Goal: Task Accomplishment & Management: Complete application form

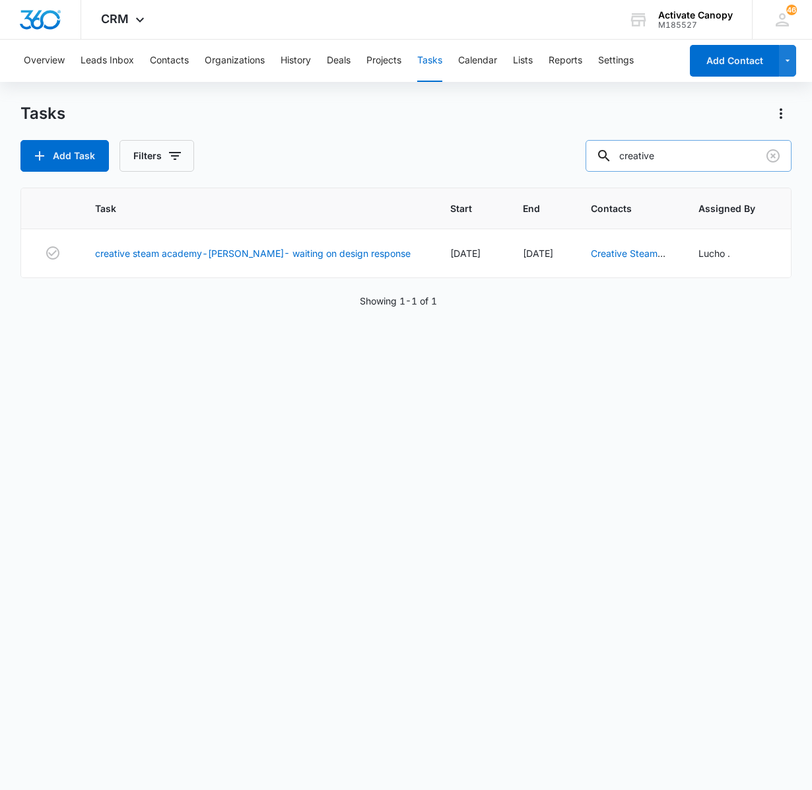
click at [684, 156] on input "creative" at bounding box center [689, 156] width 206 height 32
type input "pico"
drag, startPoint x: 684, startPoint y: 156, endPoint x: 561, endPoint y: 252, distance: 156.1
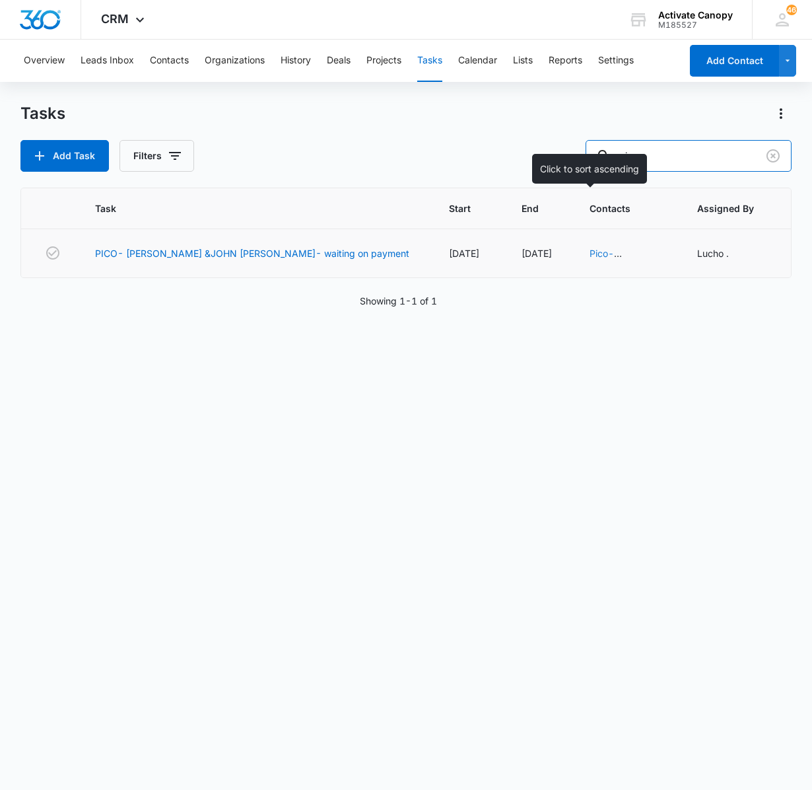
click at [561, 252] on div "Tasks Add Task Filters pico Task Start End Contacts Assigned By Assigned To Cre…" at bounding box center [406, 445] width 772 height 685
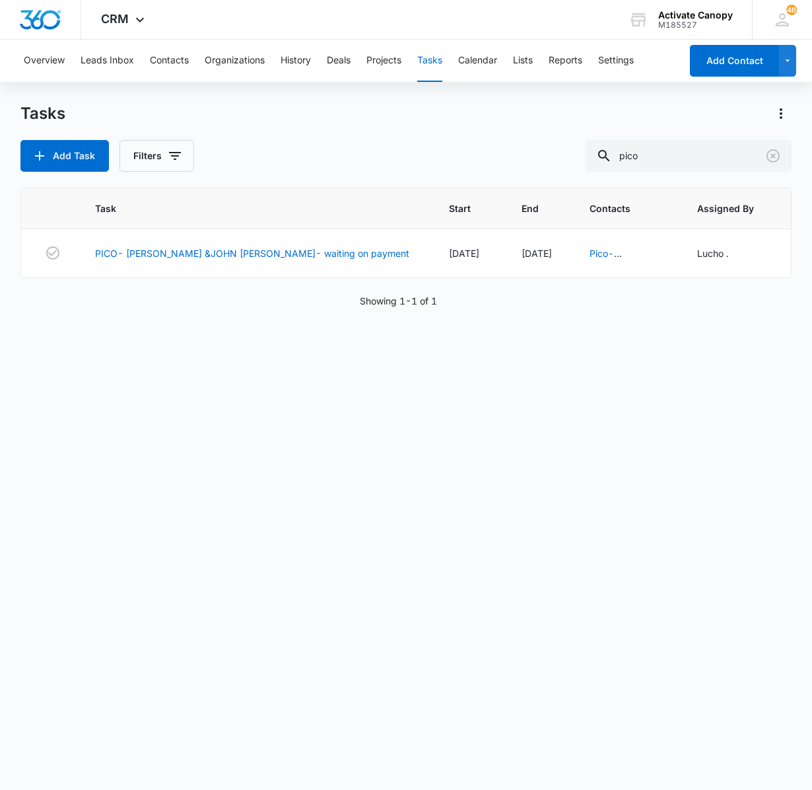
click at [450, 158] on div "Add Task Filters pico" at bounding box center [406, 156] width 772 height 32
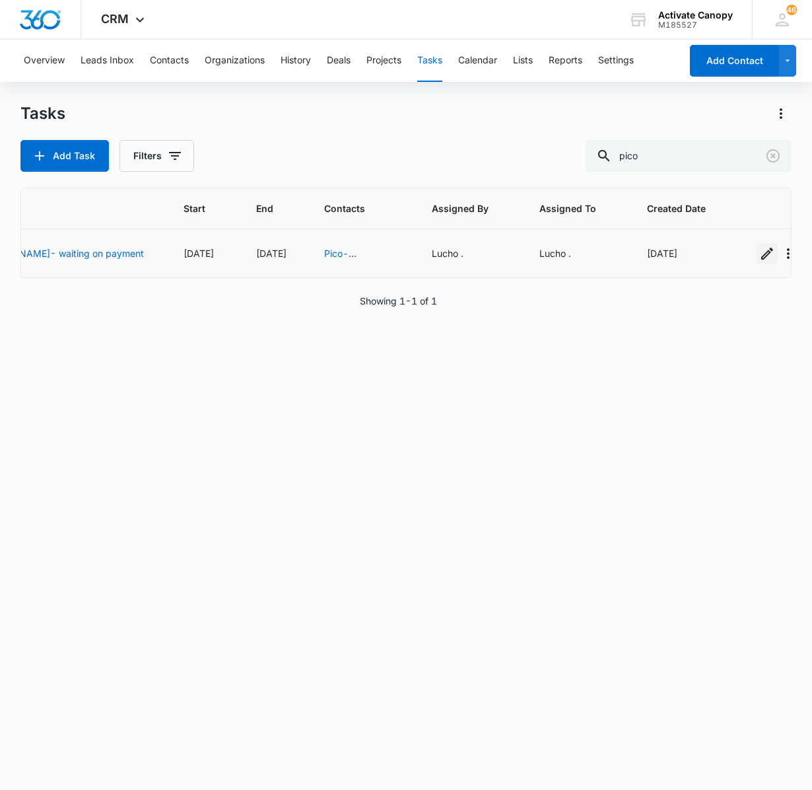
click at [759, 251] on icon "button" at bounding box center [767, 254] width 16 height 16
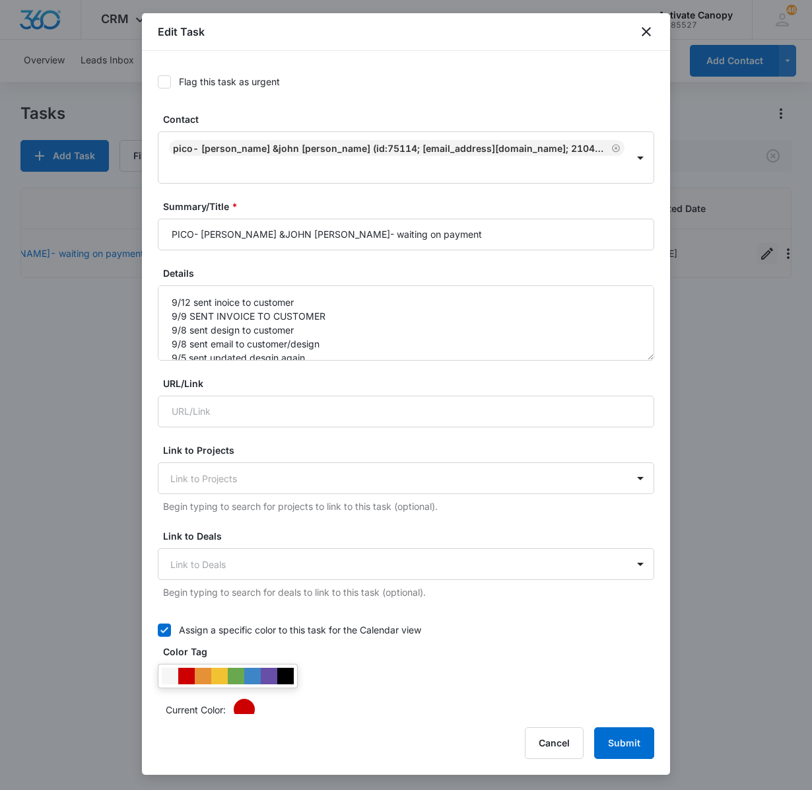
type input "[DATE]"
click at [209, 285] on textarea "9/12 sent inoice to customer 9/9 SENT INVOICE TO CUSTOMER 9/8 sent design to cu…" at bounding box center [406, 322] width 496 height 75
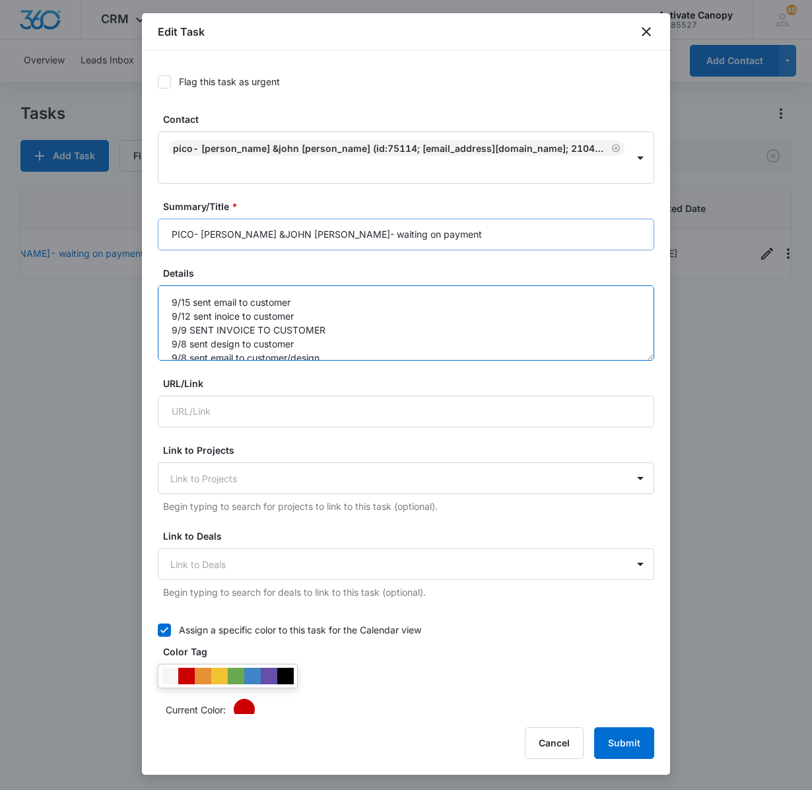
type textarea "9/15 sent email to customer 9/12 sent inoice to customer 9/9 SENT INVOICE TO CU…"
click at [445, 221] on input "PICO- [PERSON_NAME] &JOHN [PERSON_NAME]- waiting on payment" at bounding box center [406, 235] width 496 height 32
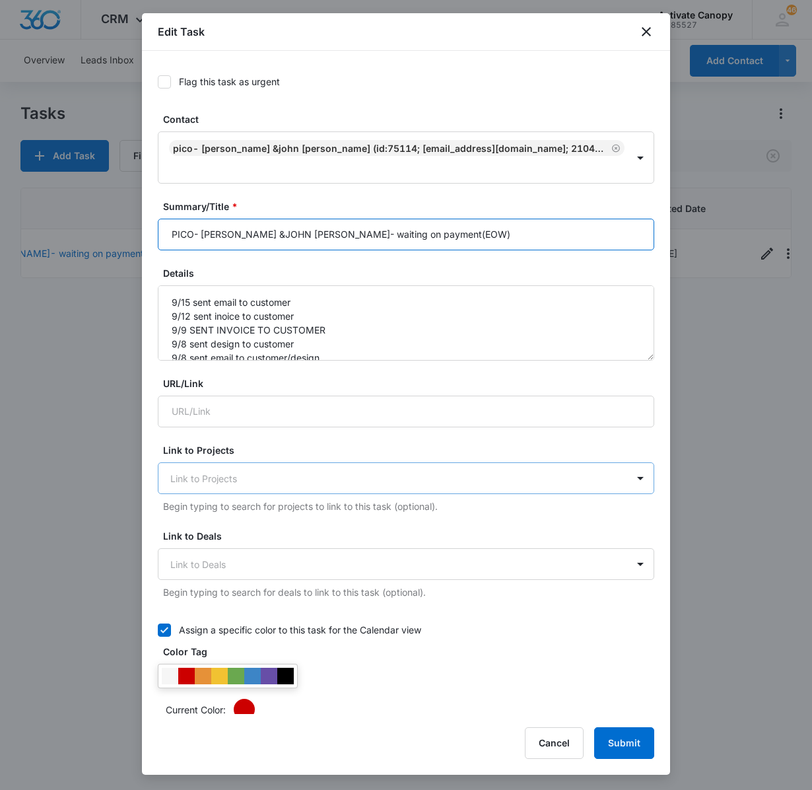
scroll to position [573, 0]
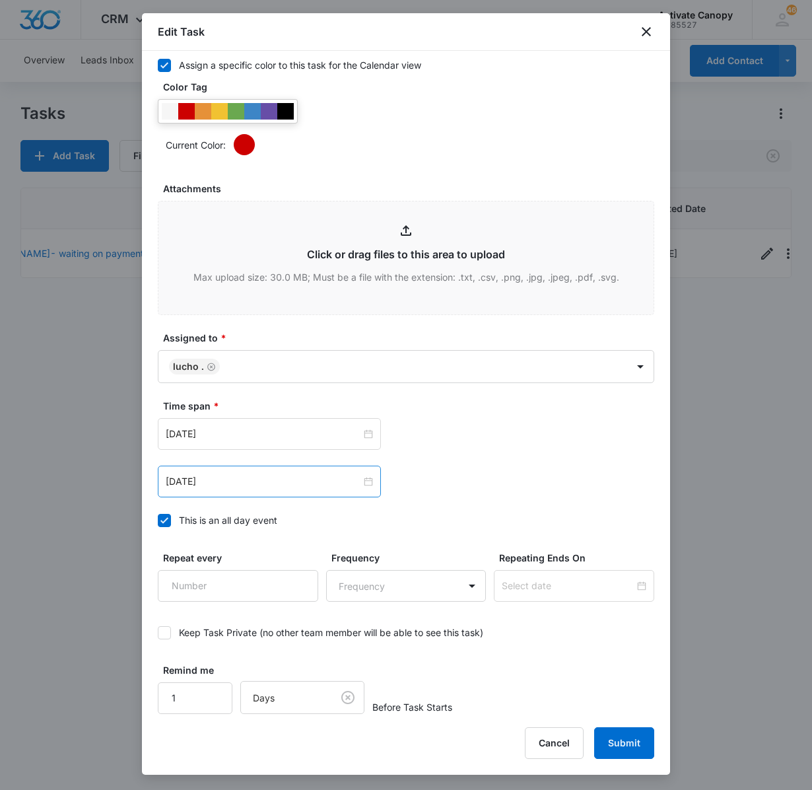
type input "PICO- [PERSON_NAME] &JOHN [PERSON_NAME]- waiting on payment(EOW)"
click at [302, 494] on div "[DATE]" at bounding box center [269, 481] width 223 height 32
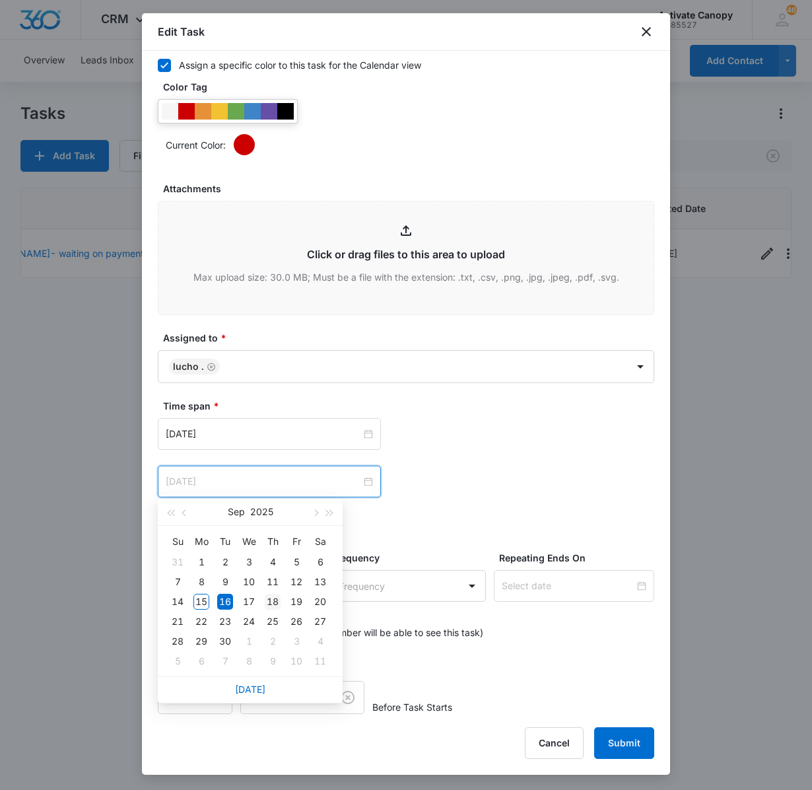
type input "[DATE]"
click at [275, 599] on div "18" at bounding box center [273, 602] width 16 height 16
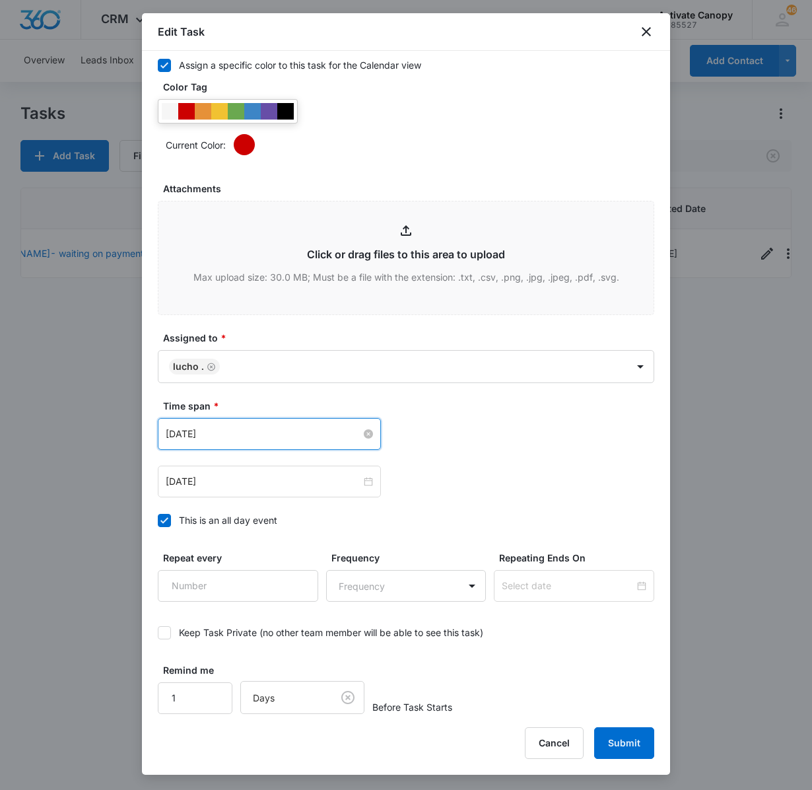
click at [261, 437] on input "[DATE]" at bounding box center [263, 433] width 195 height 15
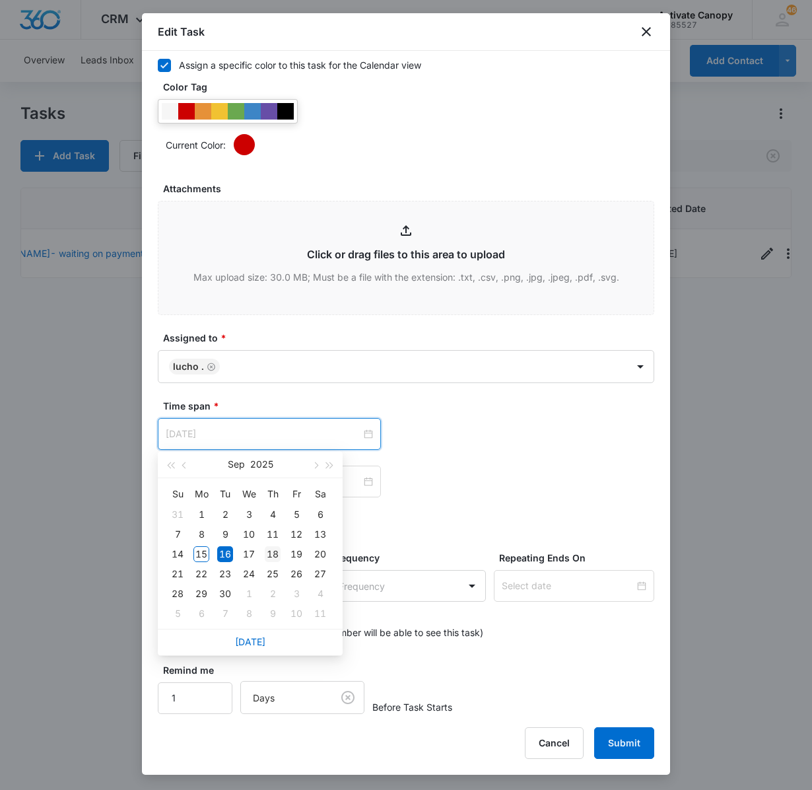
type input "[DATE]"
click at [275, 547] on div "18" at bounding box center [273, 554] width 16 height 16
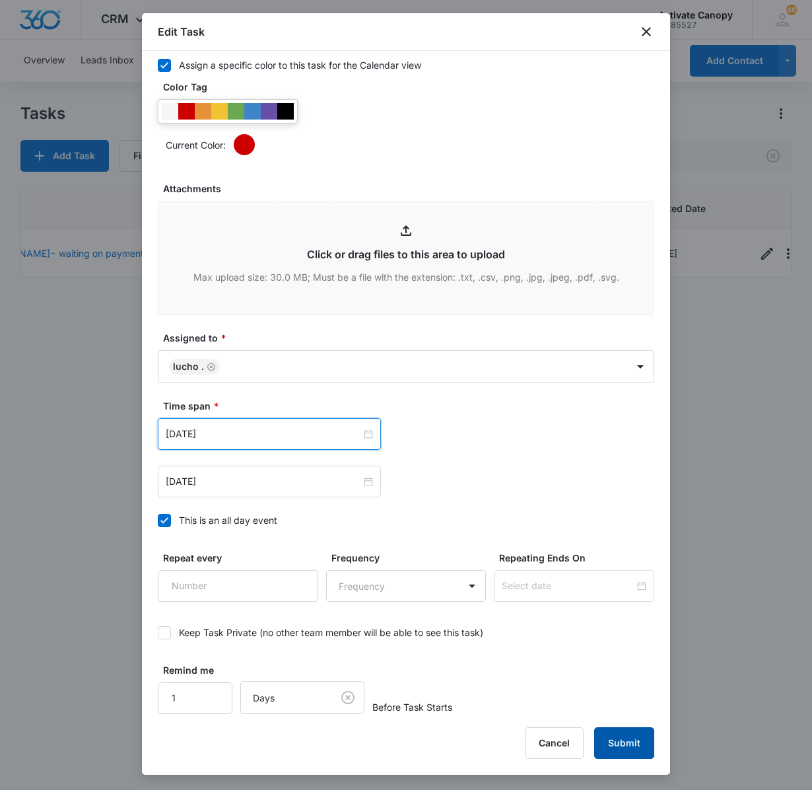
click at [625, 734] on button "Submit" at bounding box center [624, 743] width 60 height 32
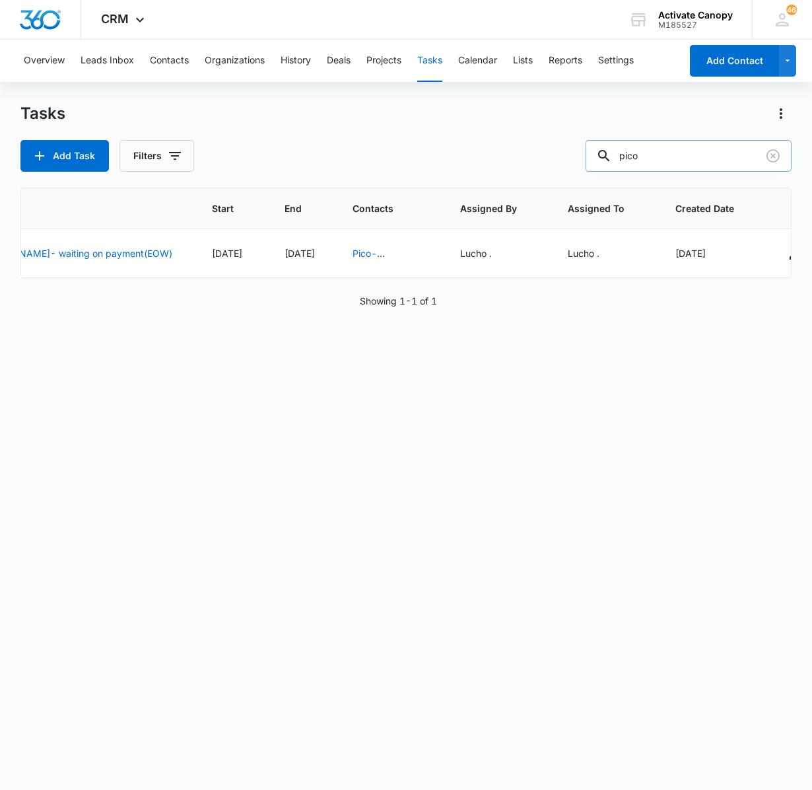
click at [667, 166] on input "pico" at bounding box center [689, 156] width 206 height 32
type input "COFFEE"
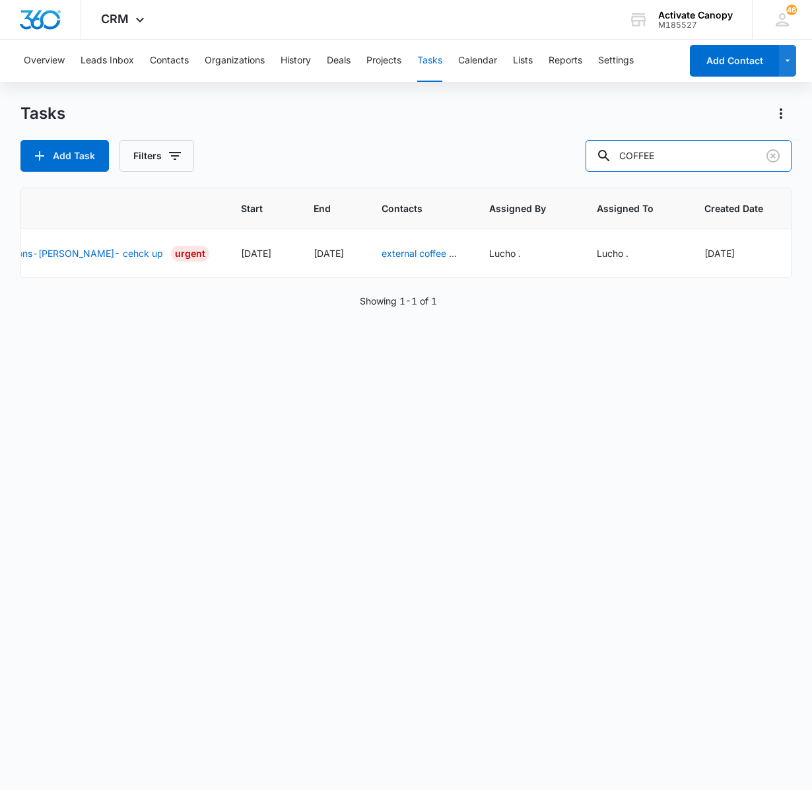
scroll to position [0, 375]
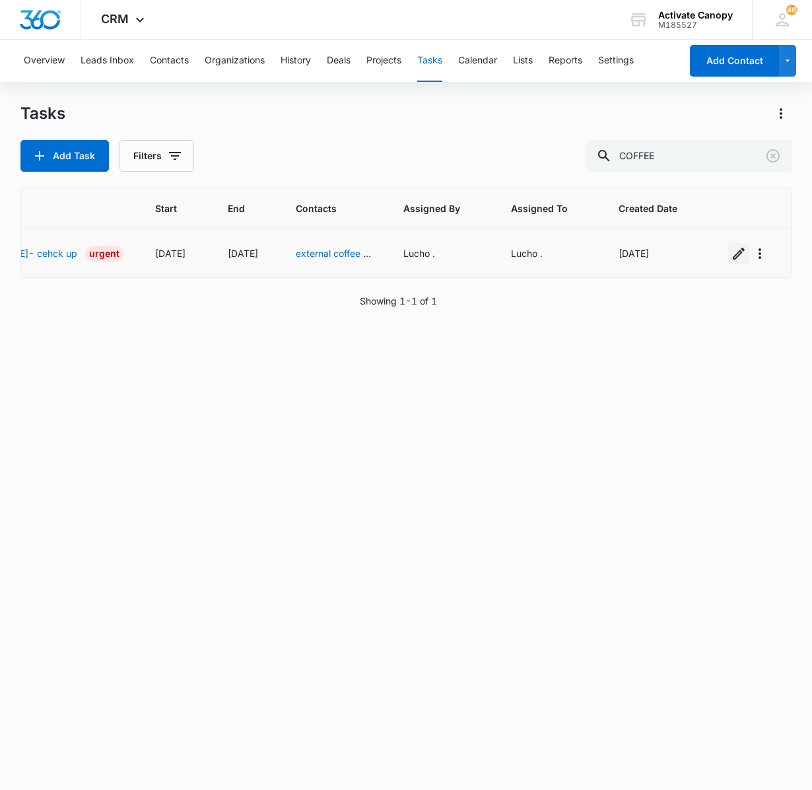
click at [731, 259] on icon "button" at bounding box center [739, 254] width 16 height 16
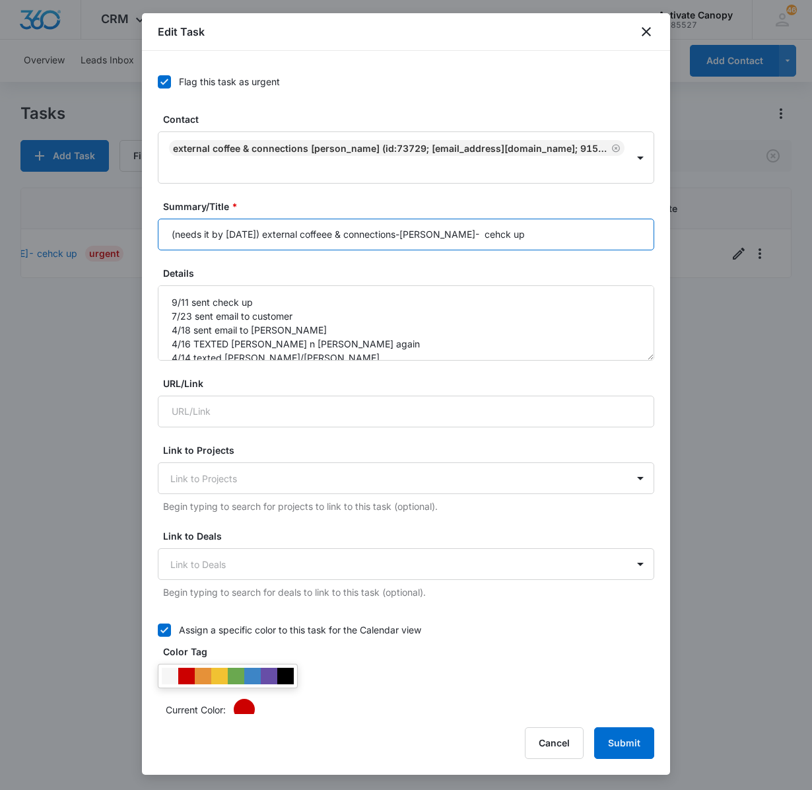
click at [532, 242] on input "(needs it by [DATE]) external coffeee & connections-[PERSON_NAME]- cehck up" at bounding box center [406, 235] width 496 height 32
type input "(needs it by [DATE]) external coffeee & connections-[PERSON_NAME]- WAIITNG ON […"
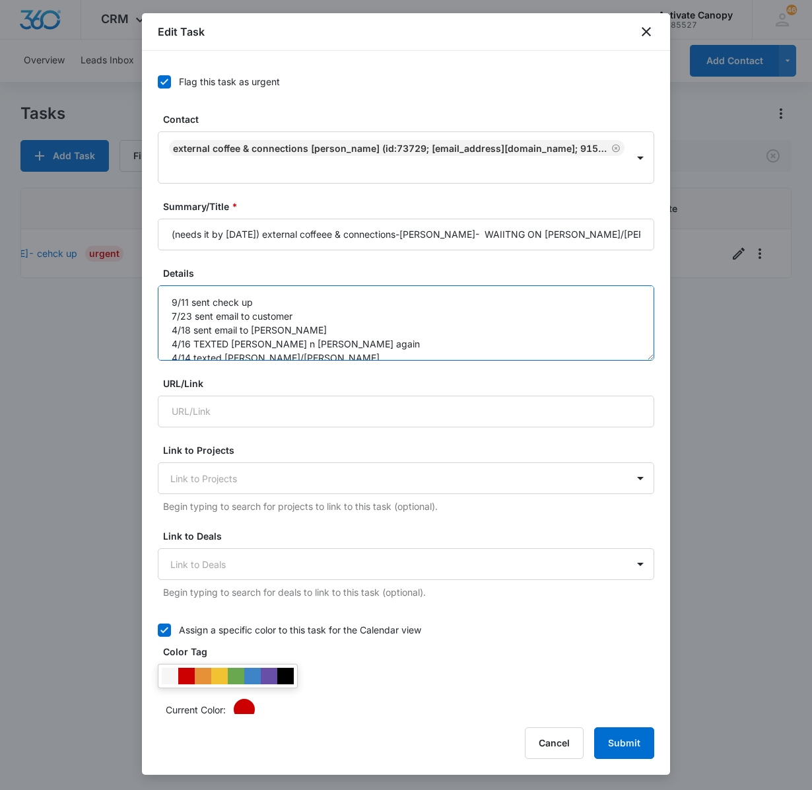
click at [189, 304] on textarea "9/11 sent check up 7/23 sent email to customer 4/18 sent email to [PERSON_NAME]…" at bounding box center [406, 322] width 496 height 75
click at [185, 298] on textarea "9/25 sent email to [PERSON_NAME] 9/11 sent check up 7/23 sent email to customer…" at bounding box center [406, 322] width 496 height 75
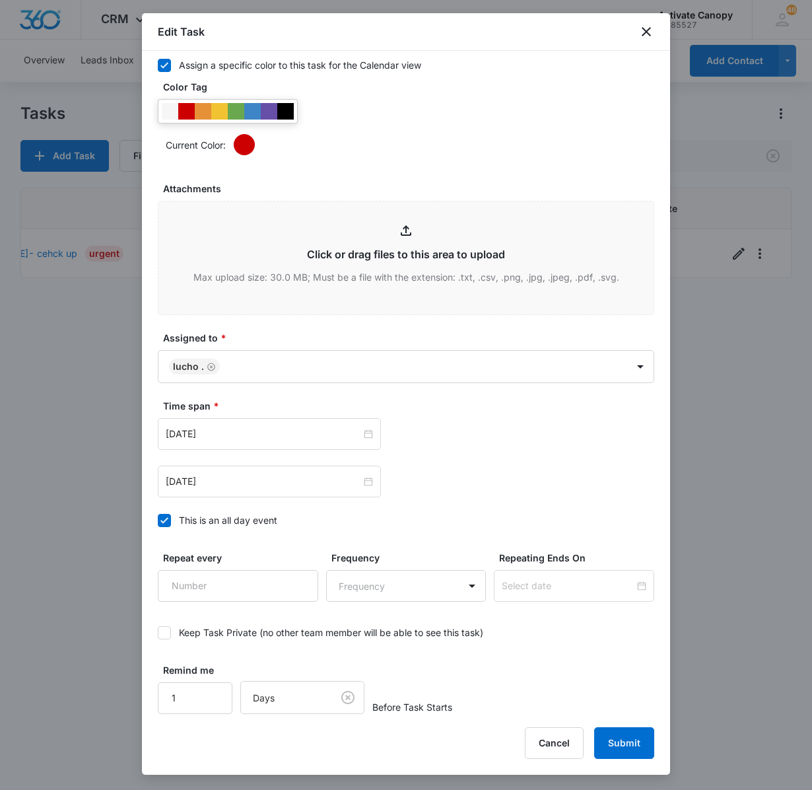
scroll to position [589, 0]
type textarea "9/15 sent email to [PERSON_NAME] 9/11 sent check up 7/23 sent email to customer…"
click at [234, 485] on input "[DATE]" at bounding box center [263, 481] width 195 height 15
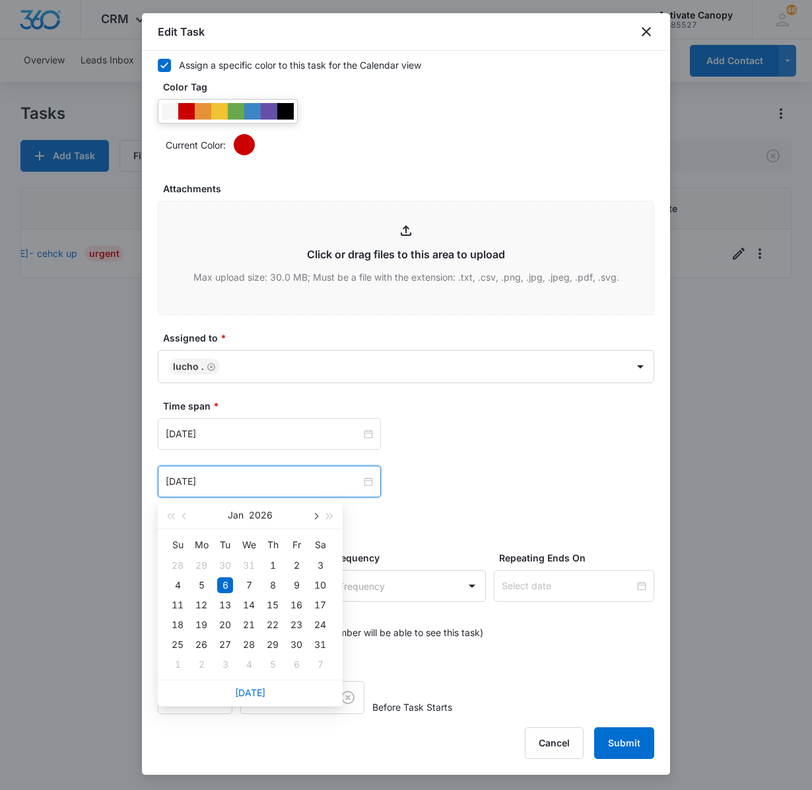
click at [312, 516] on span "button" at bounding box center [315, 516] width 7 height 7
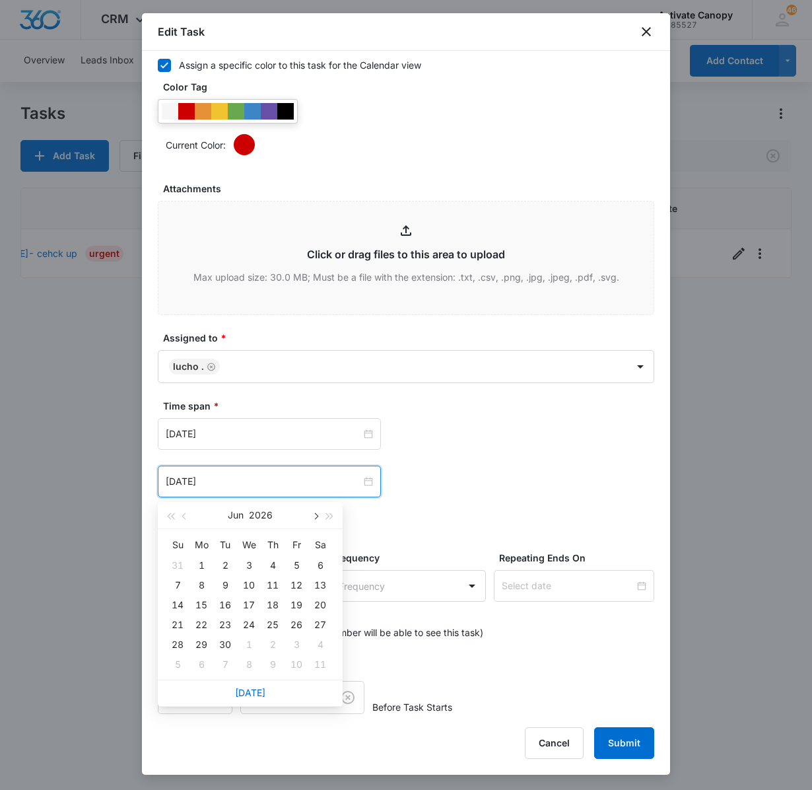
click at [312, 516] on span "button" at bounding box center [315, 516] width 7 height 7
click at [181, 518] on button "button" at bounding box center [185, 515] width 15 height 26
click at [182, 515] on span "button" at bounding box center [185, 516] width 7 height 7
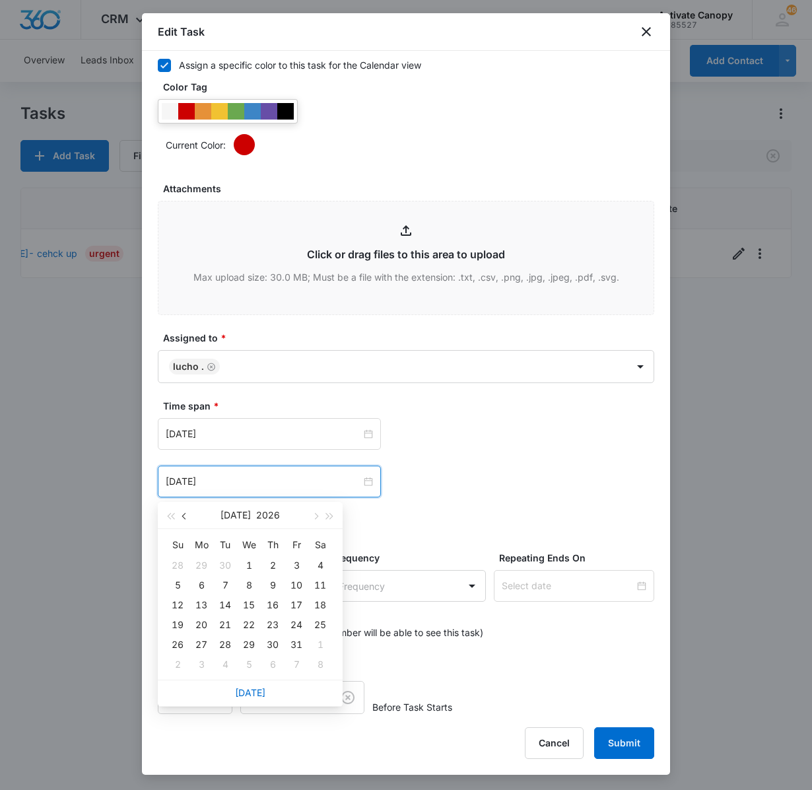
click at [182, 515] on span "button" at bounding box center [185, 516] width 7 height 7
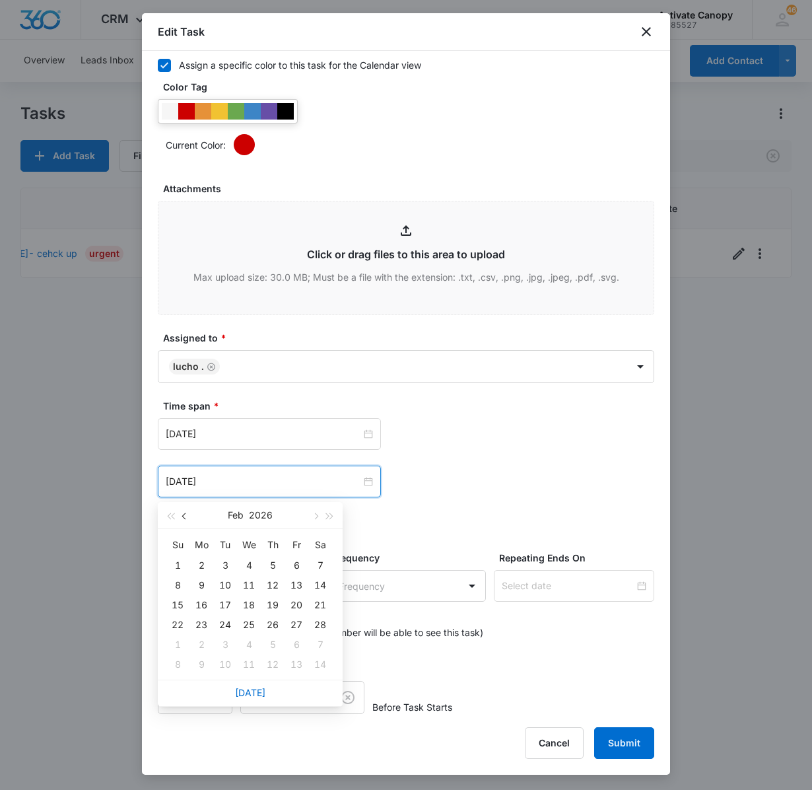
click at [182, 515] on span "button" at bounding box center [185, 516] width 7 height 7
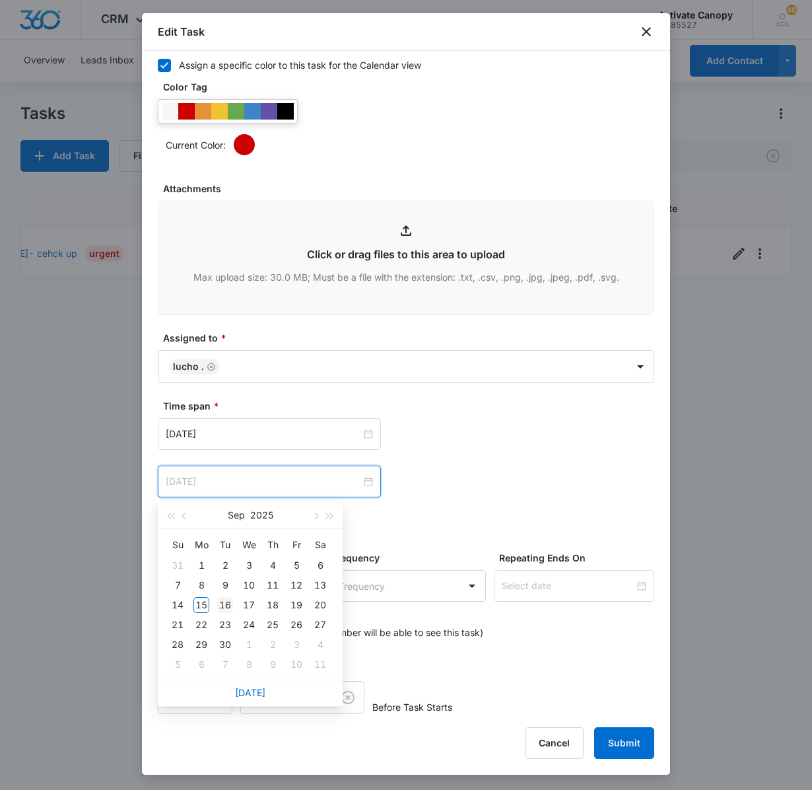
type input "[DATE]"
click at [224, 609] on div "16" at bounding box center [225, 605] width 16 height 16
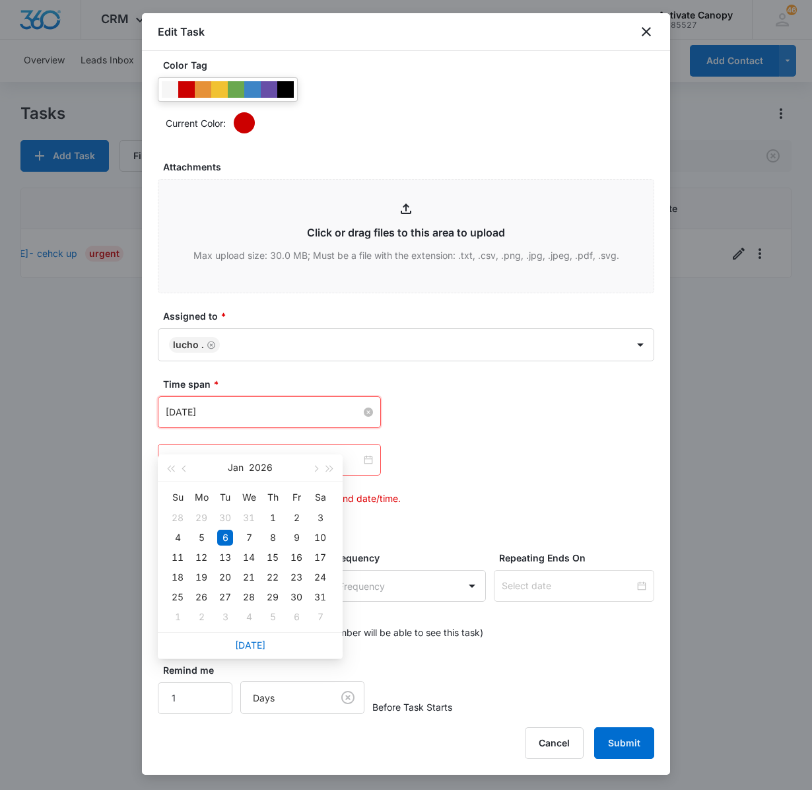
click at [231, 419] on input "[DATE]" at bounding box center [263, 412] width 195 height 15
click at [184, 467] on span "button" at bounding box center [185, 468] width 7 height 7
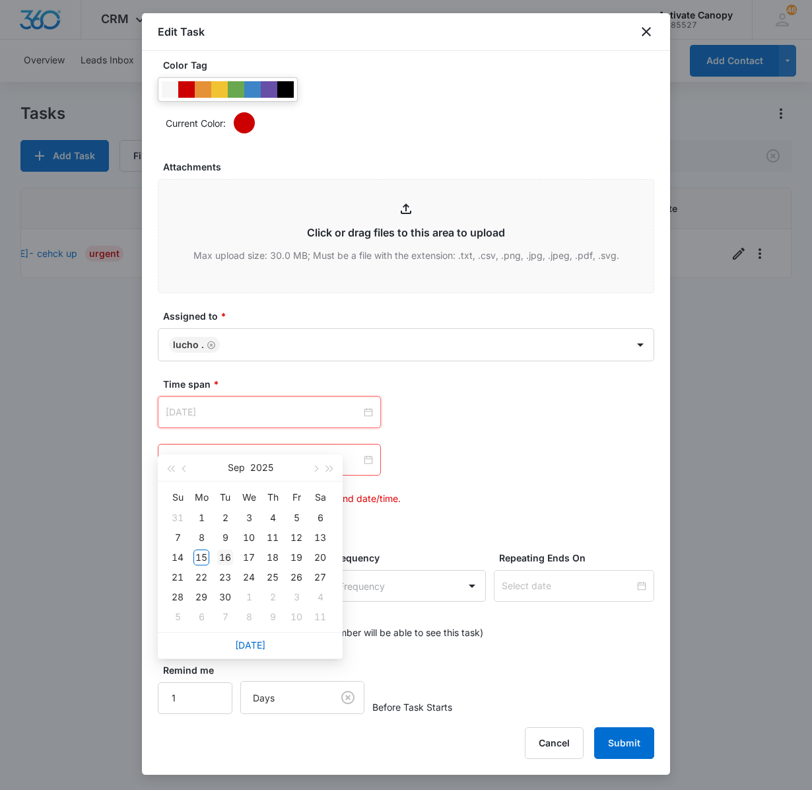
type input "[DATE]"
click at [235, 561] on td "16" at bounding box center [225, 557] width 24 height 20
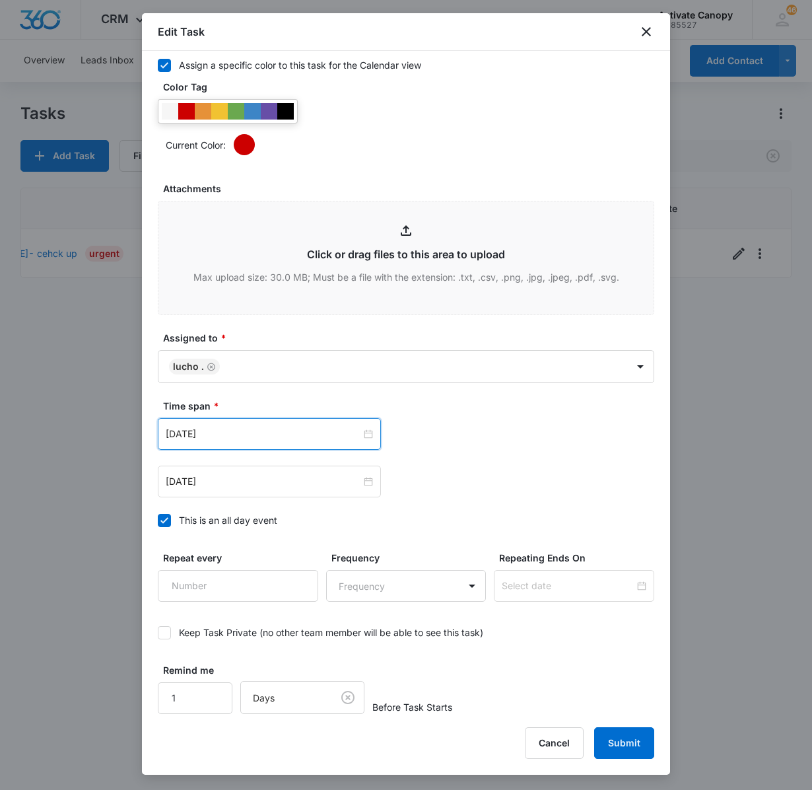
scroll to position [593, 0]
click at [615, 733] on button "Submit" at bounding box center [624, 743] width 60 height 32
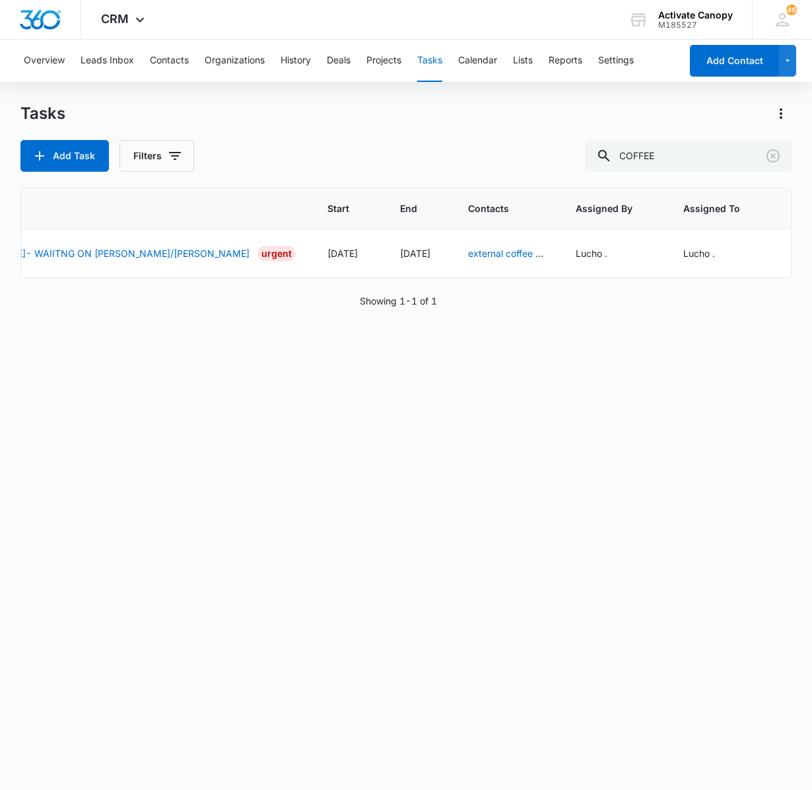
scroll to position [0, 453]
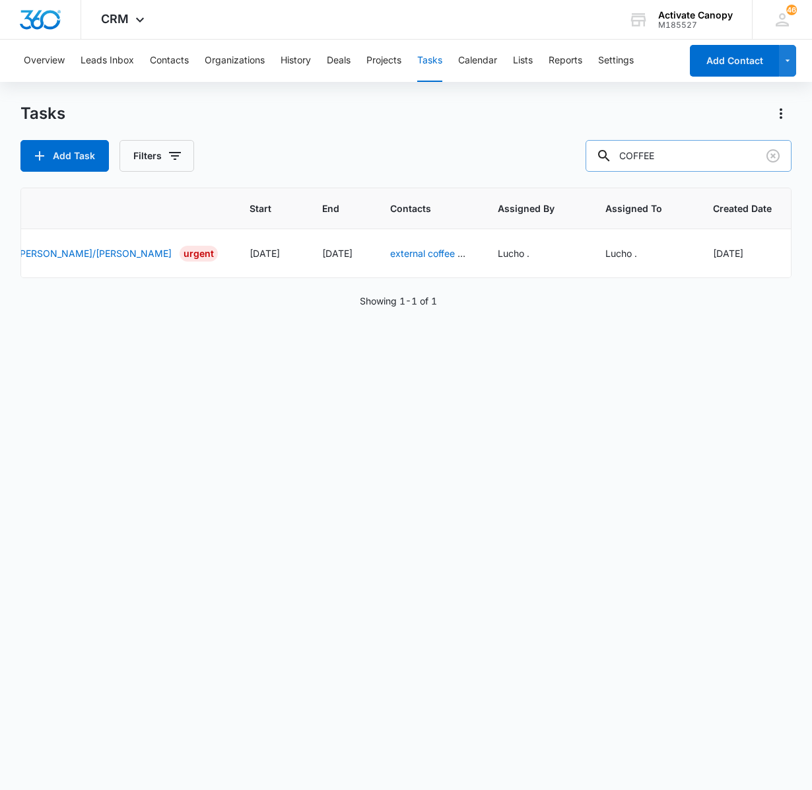
click at [683, 158] on input "COFFEE" at bounding box center [689, 156] width 206 height 32
type input "C"
type input "lb"
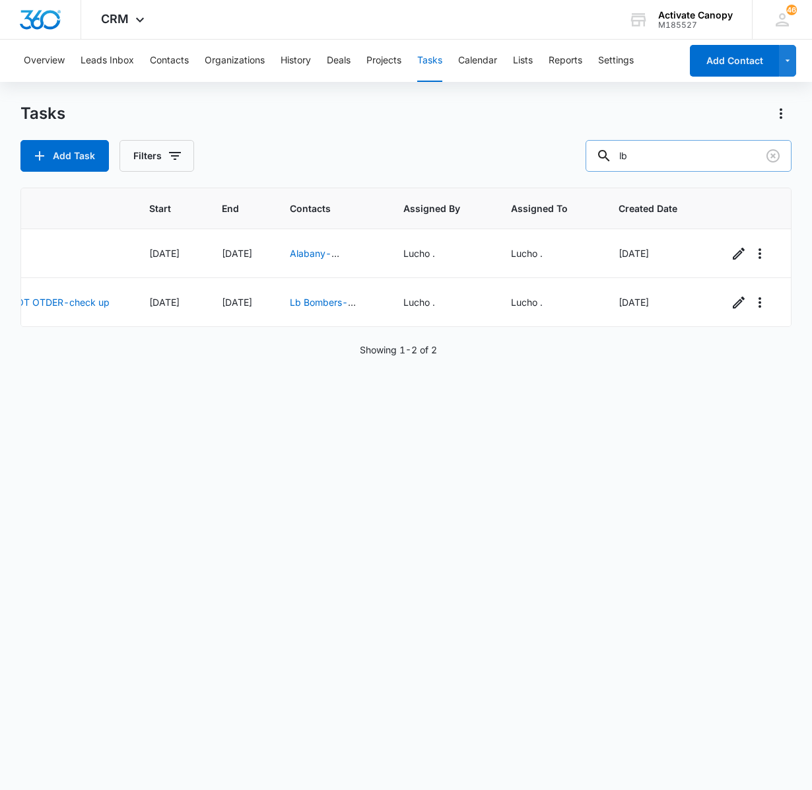
scroll to position [0, 250]
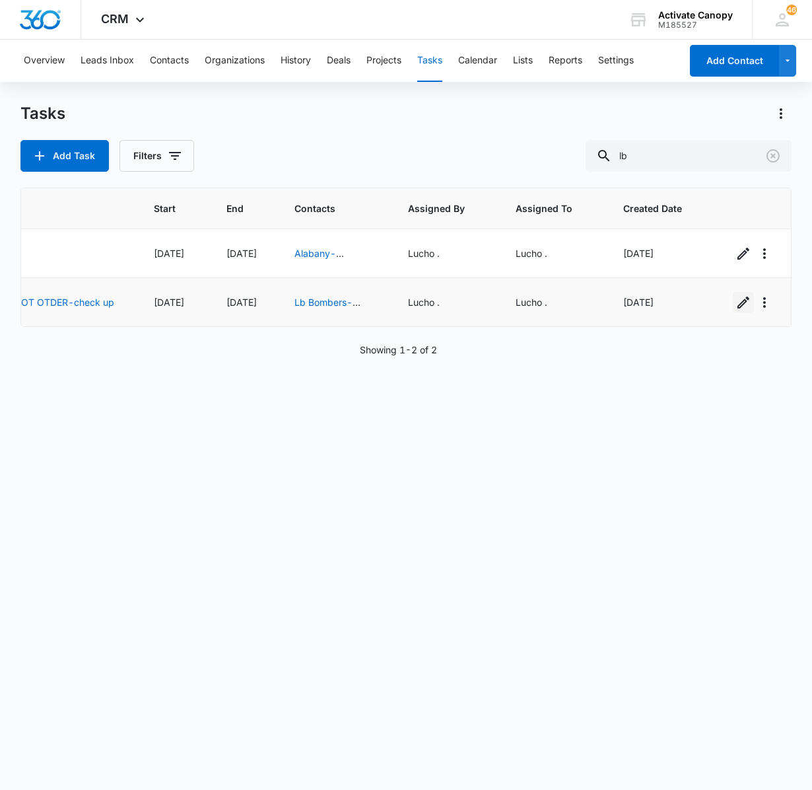
click at [735, 308] on icon "button" at bounding box center [743, 302] width 16 height 16
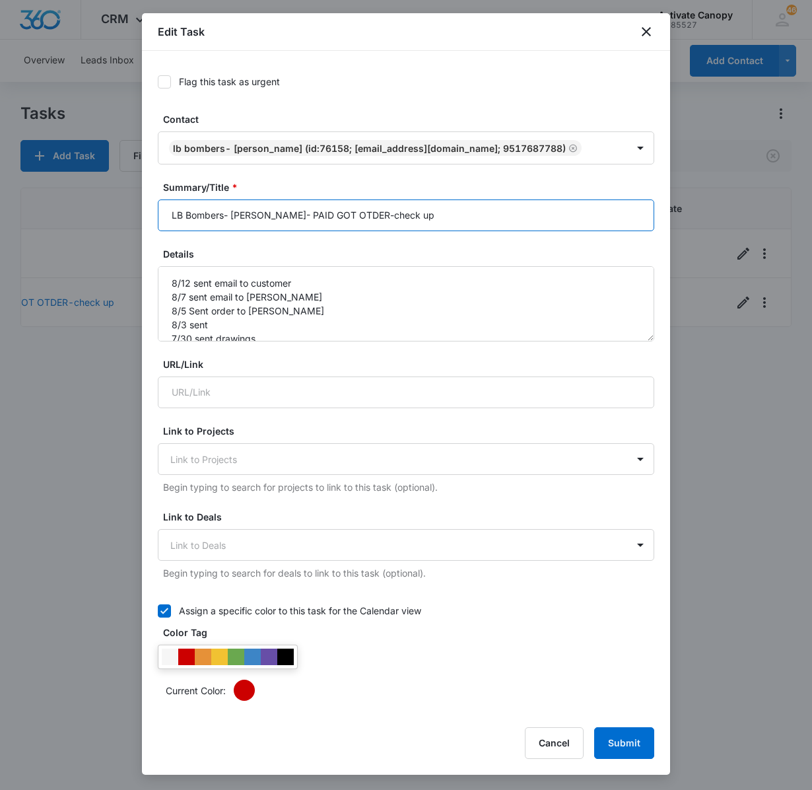
click at [441, 219] on input "LB Bombers- [PERSON_NAME]- PAID GOT OTDER-check up" at bounding box center [406, 215] width 496 height 32
click at [18, 593] on div at bounding box center [406, 395] width 812 height 790
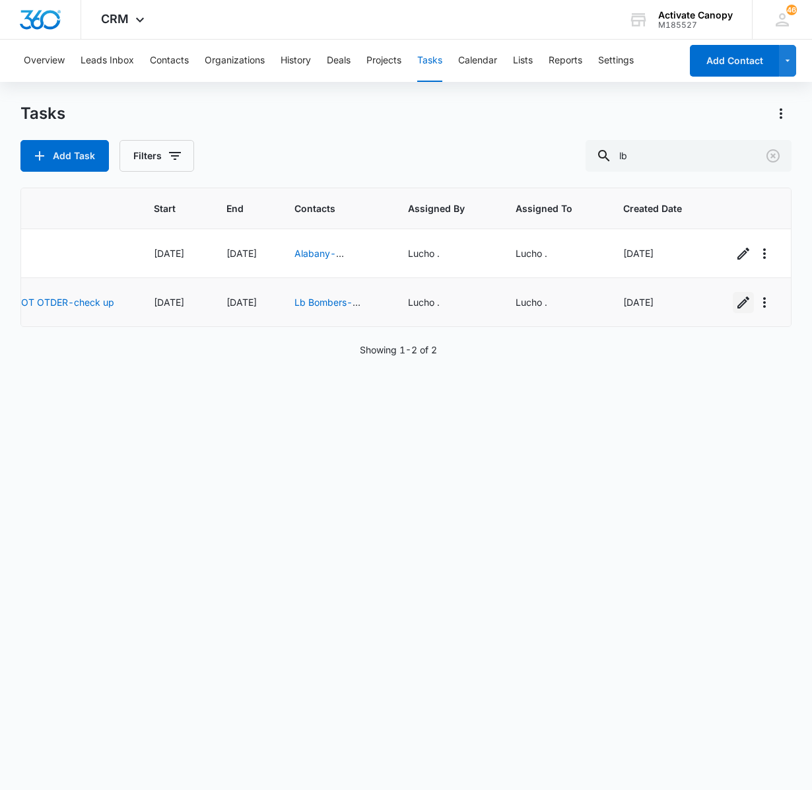
click at [735, 297] on icon "button" at bounding box center [743, 302] width 16 height 16
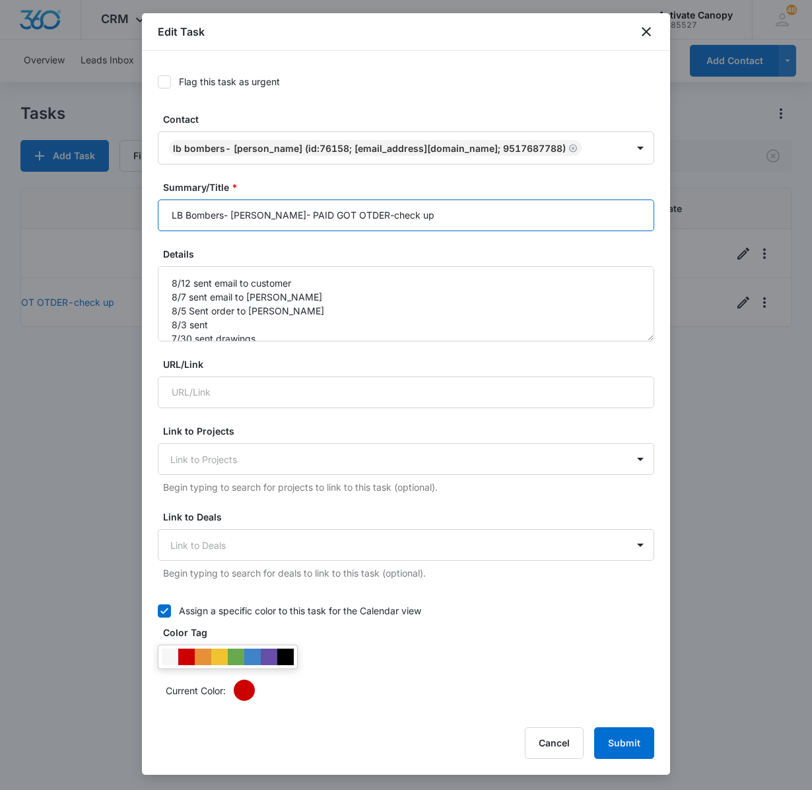
click at [438, 214] on input "LB Bombers- [PERSON_NAME]- PAID GOT OTDER-check up" at bounding box center [406, 215] width 496 height 32
type input "LB Bombers- [PERSON_NAME]- media wall-waiting on design"
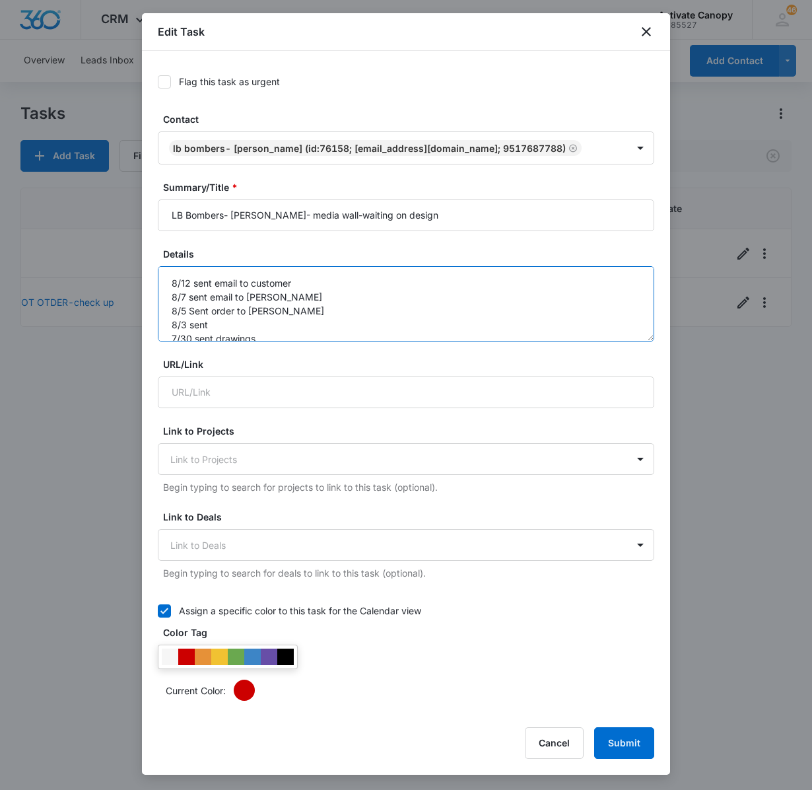
click at [189, 280] on textarea "8/12 sent email to customer 8/7 sent email to [PERSON_NAME] 8/5 Sent order to […" at bounding box center [406, 303] width 496 height 75
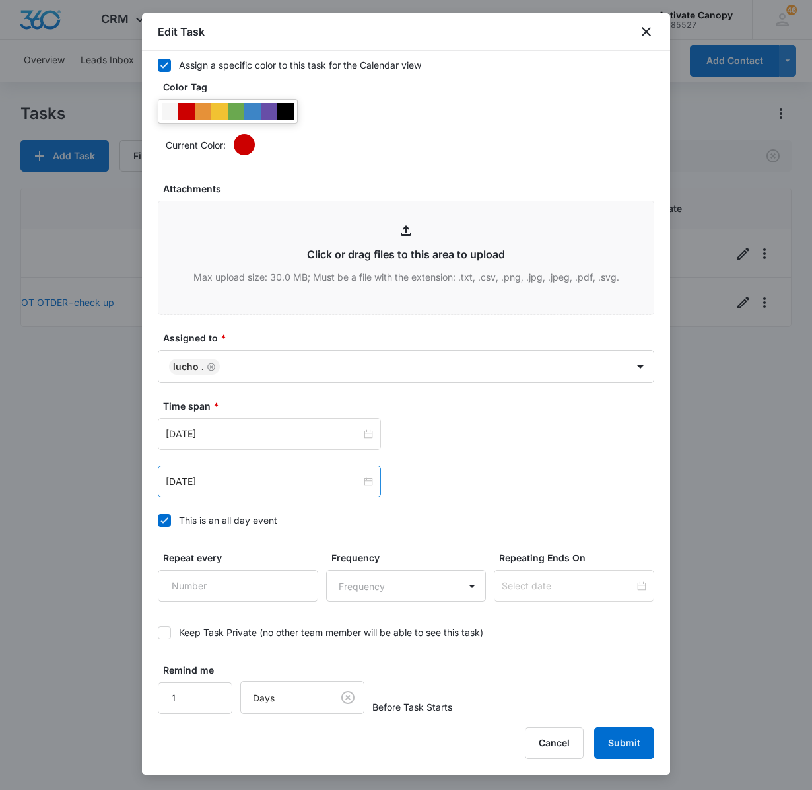
type textarea "8/15 sent email to [PERSON_NAME]/[PERSON_NAME] 8/12 sent email to customer 8/7 …"
click at [289, 487] on div "[DATE]" at bounding box center [269, 481] width 223 height 32
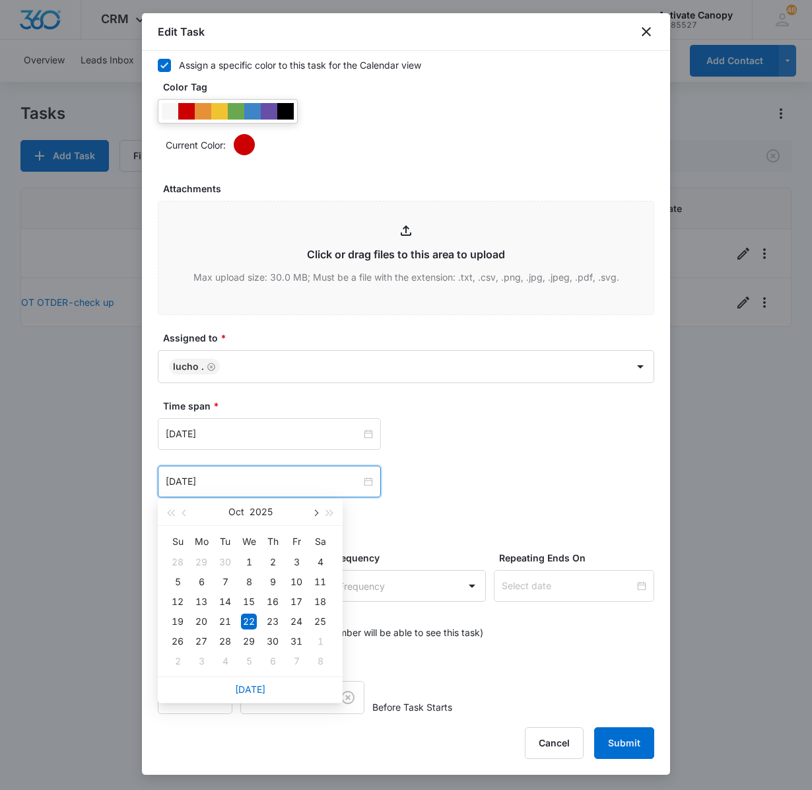
click at [314, 512] on span "button" at bounding box center [315, 513] width 7 height 7
click at [317, 511] on span "button" at bounding box center [315, 513] width 7 height 7
click at [314, 511] on span "button" at bounding box center [315, 513] width 7 height 7
click at [184, 511] on span "button" at bounding box center [185, 513] width 7 height 7
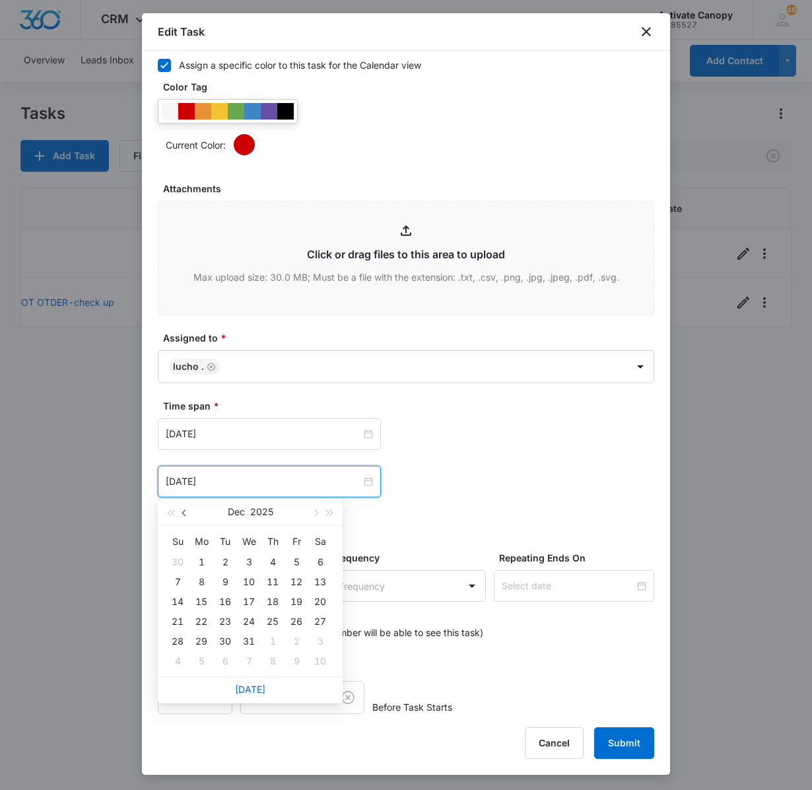
click at [184, 511] on span "button" at bounding box center [185, 513] width 7 height 7
type input "[DATE]"
click at [219, 599] on div "16" at bounding box center [225, 602] width 16 height 16
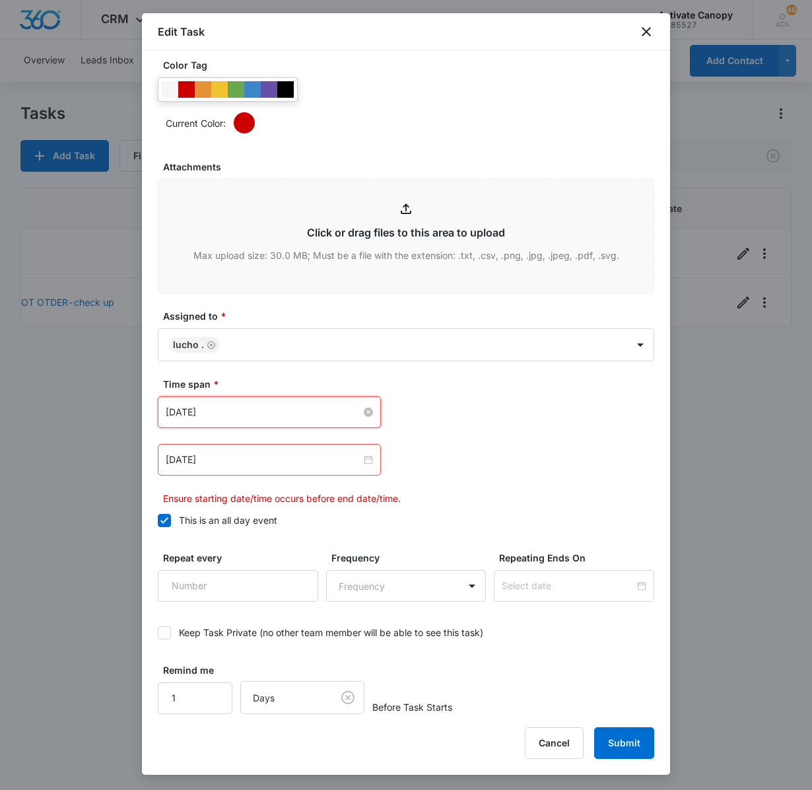
click at [285, 419] on input "[DATE]" at bounding box center [263, 412] width 195 height 15
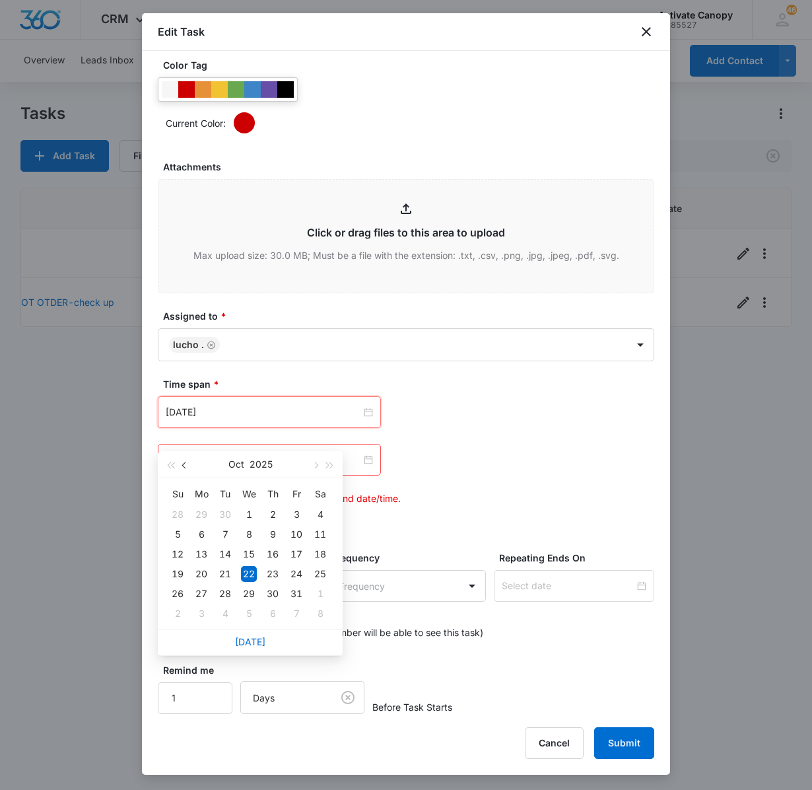
click at [182, 465] on span "button" at bounding box center [185, 465] width 7 height 7
click at [309, 457] on button "button" at bounding box center [315, 464] width 15 height 26
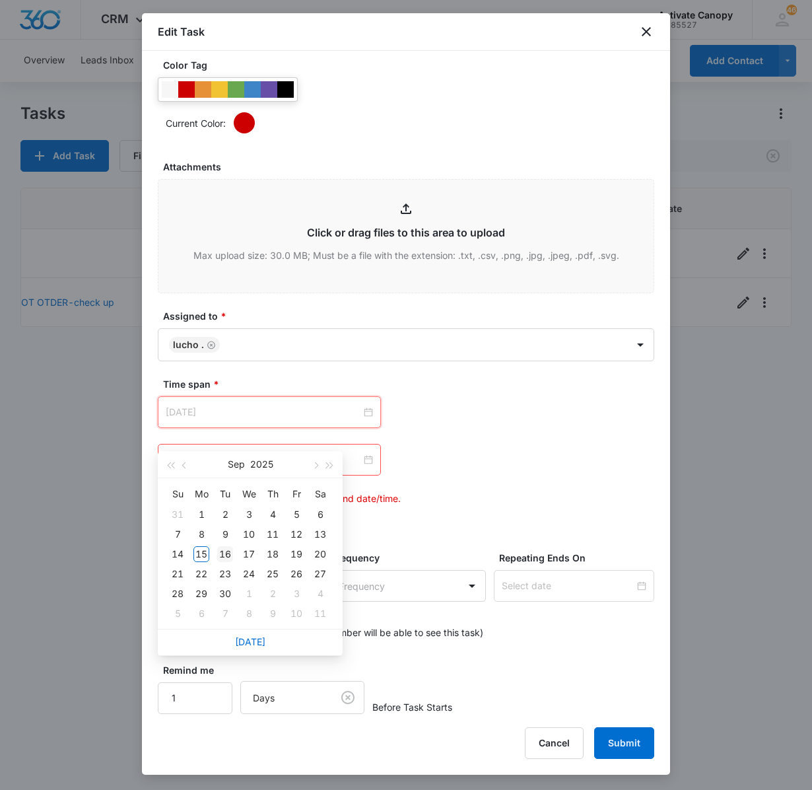
type input "[DATE]"
click at [231, 547] on div "16" at bounding box center [225, 554] width 16 height 16
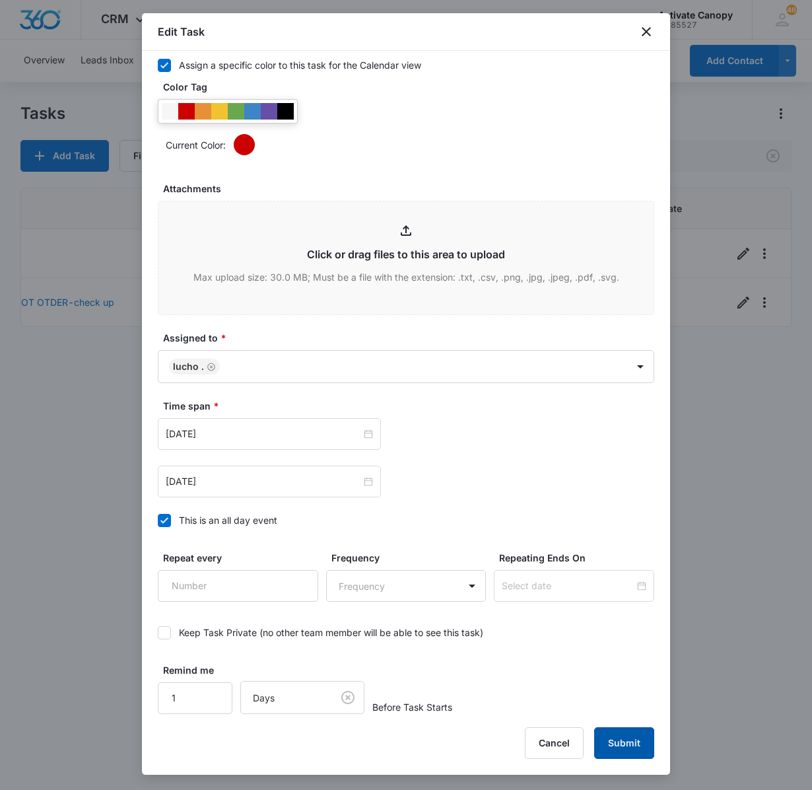
click at [632, 737] on button "Submit" at bounding box center [624, 743] width 60 height 32
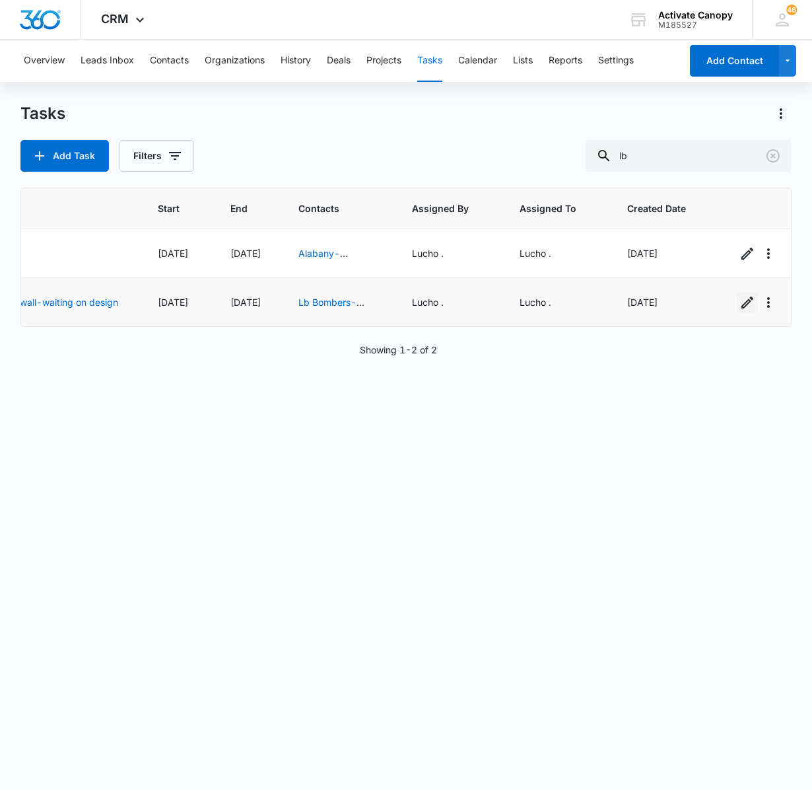
click at [739, 310] on icon "button" at bounding box center [747, 302] width 16 height 16
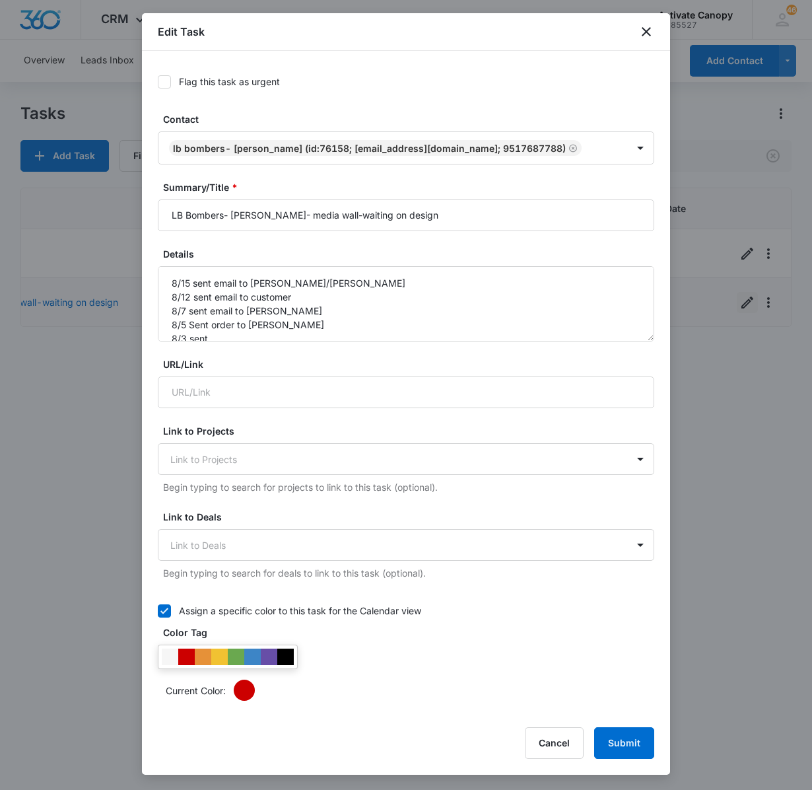
type input "[DATE]"
click at [648, 34] on icon "close" at bounding box center [646, 31] width 9 height 9
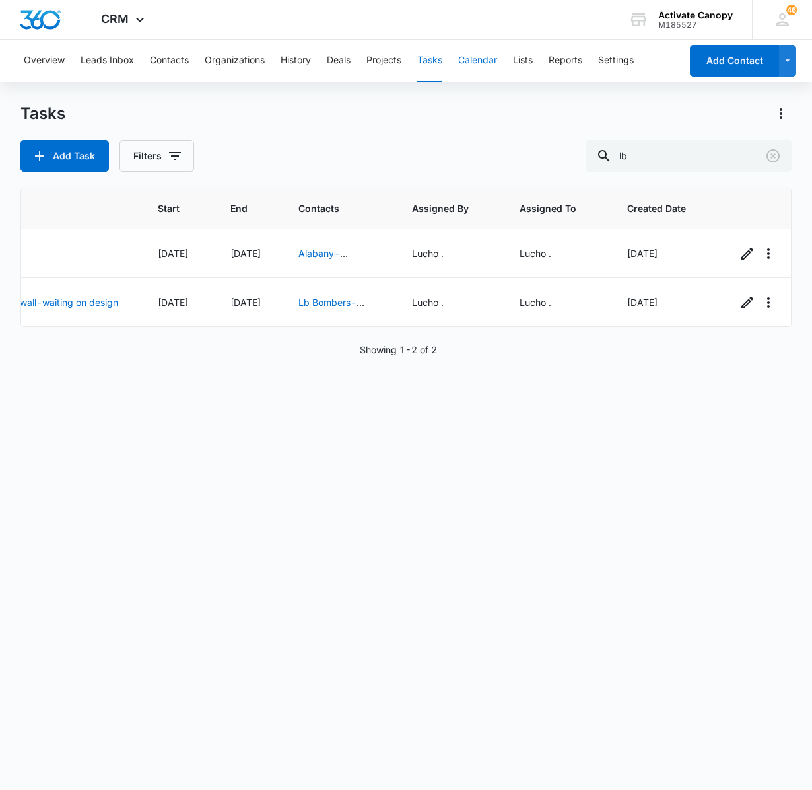
click at [471, 55] on button "Calendar" at bounding box center [477, 61] width 39 height 42
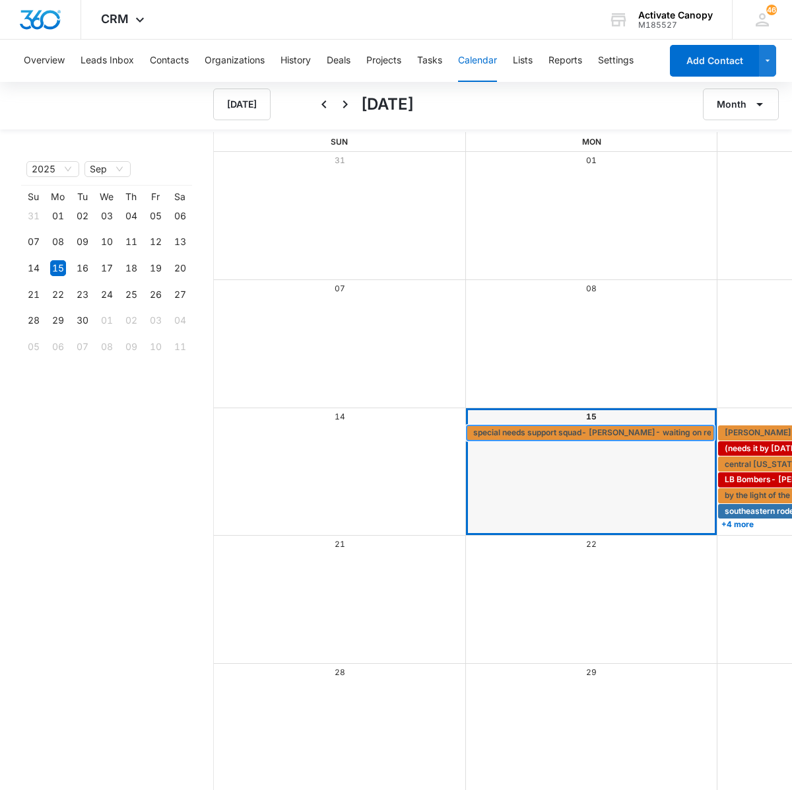
click at [551, 436] on span "special needs support squad- [PERSON_NAME]- waiting on repsonse" at bounding box center [606, 432] width 266 height 12
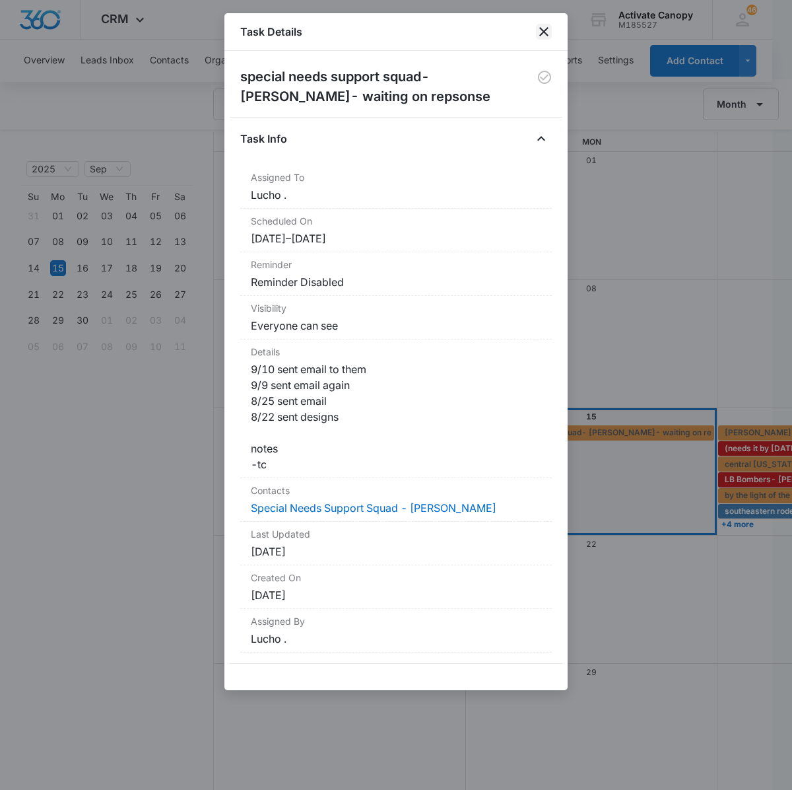
click at [551, 26] on icon "close" at bounding box center [544, 32] width 16 height 16
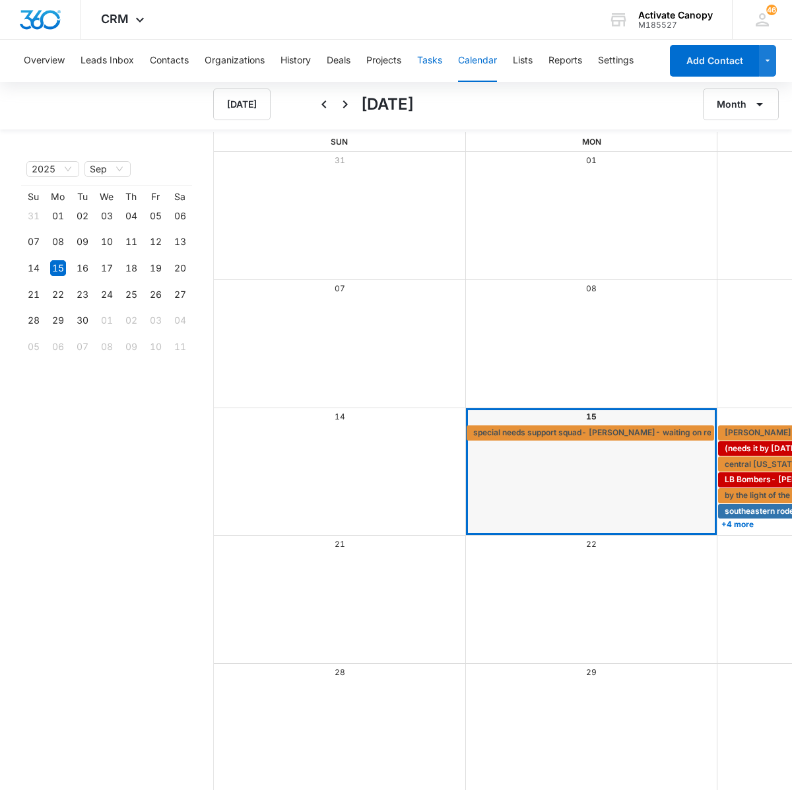
click at [440, 58] on button "Tasks" at bounding box center [429, 61] width 25 height 42
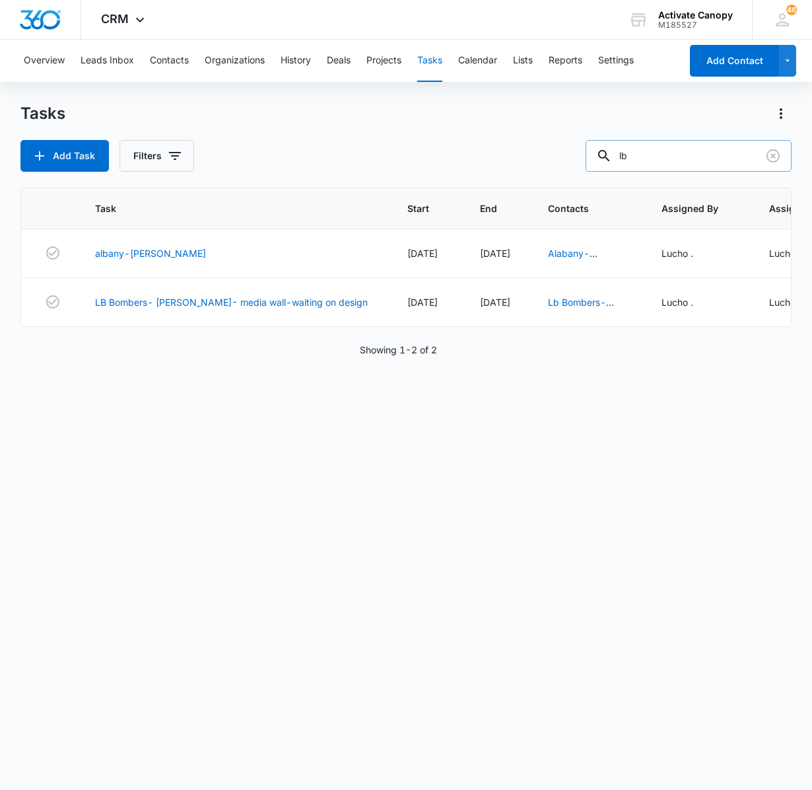
click at [669, 157] on input "lb" at bounding box center [689, 156] width 206 height 32
type input "special needs"
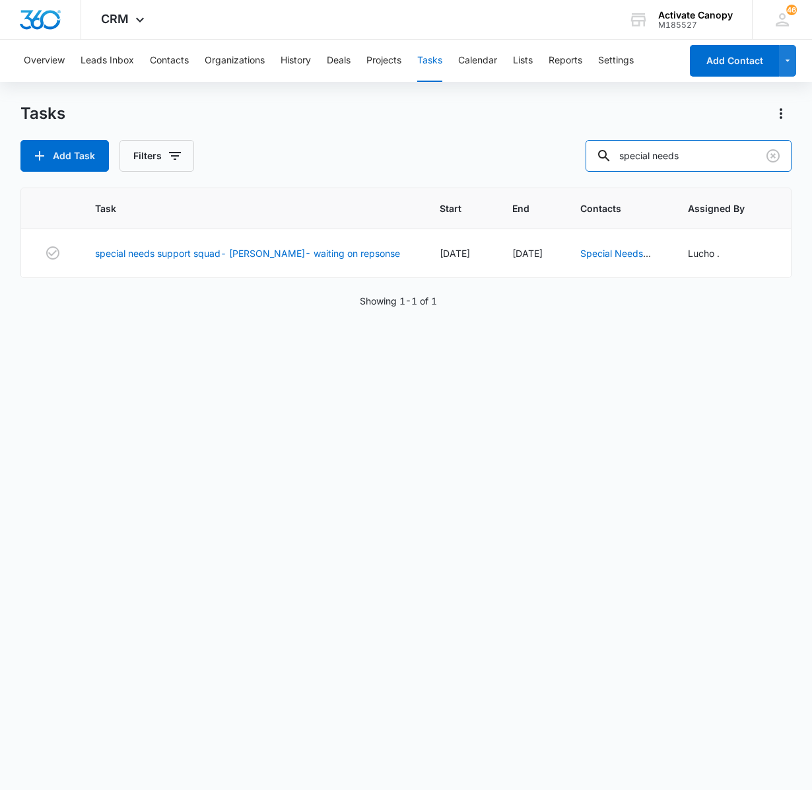
scroll to position [0, 280]
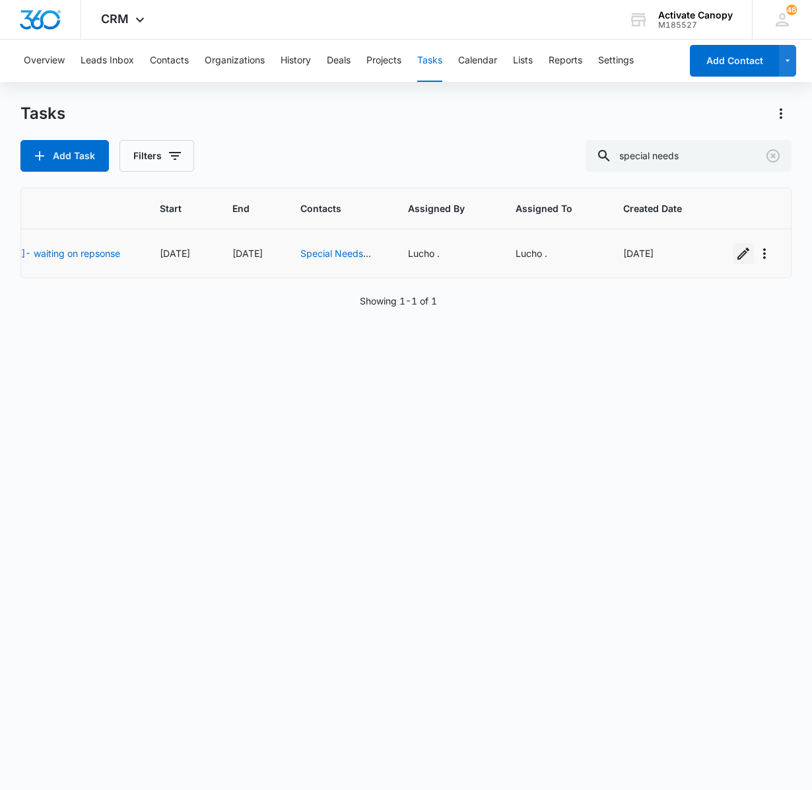
click at [735, 251] on icon "button" at bounding box center [743, 254] width 16 height 16
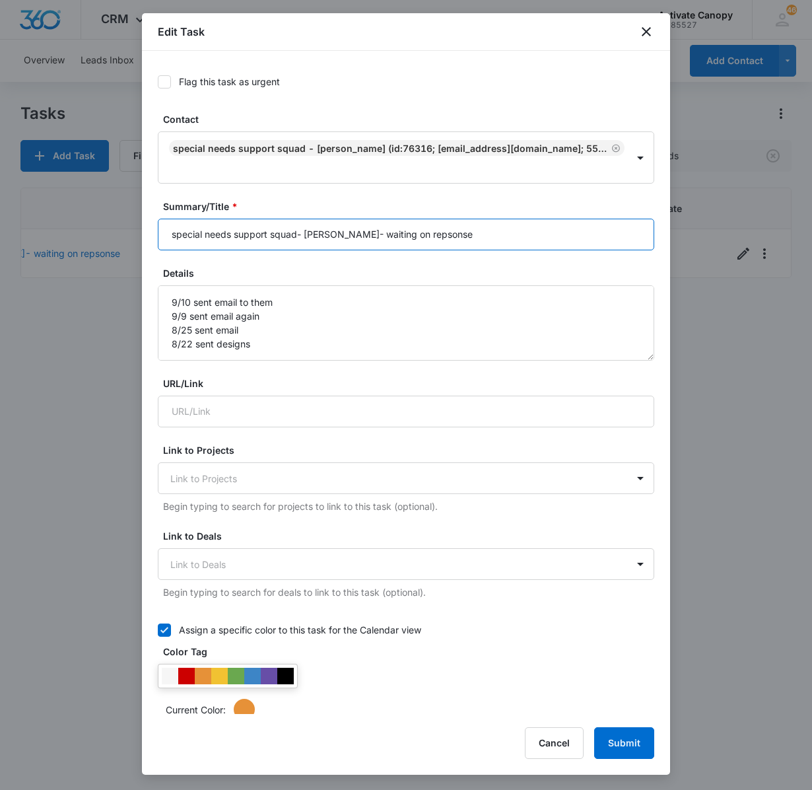
click at [474, 244] on input "special needs support squad- [PERSON_NAME]- waiting on repsonse" at bounding box center [406, 235] width 496 height 32
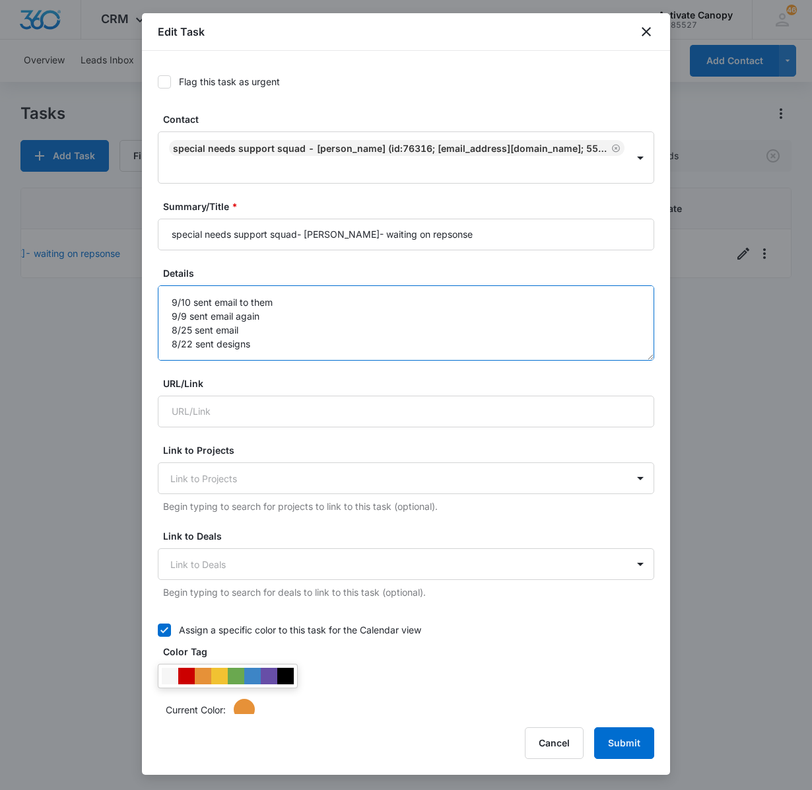
click at [223, 304] on textarea "9/10 sent email to them 9/9 sent email again 8/25 sent email 8/22 sent designs …" at bounding box center [406, 322] width 496 height 75
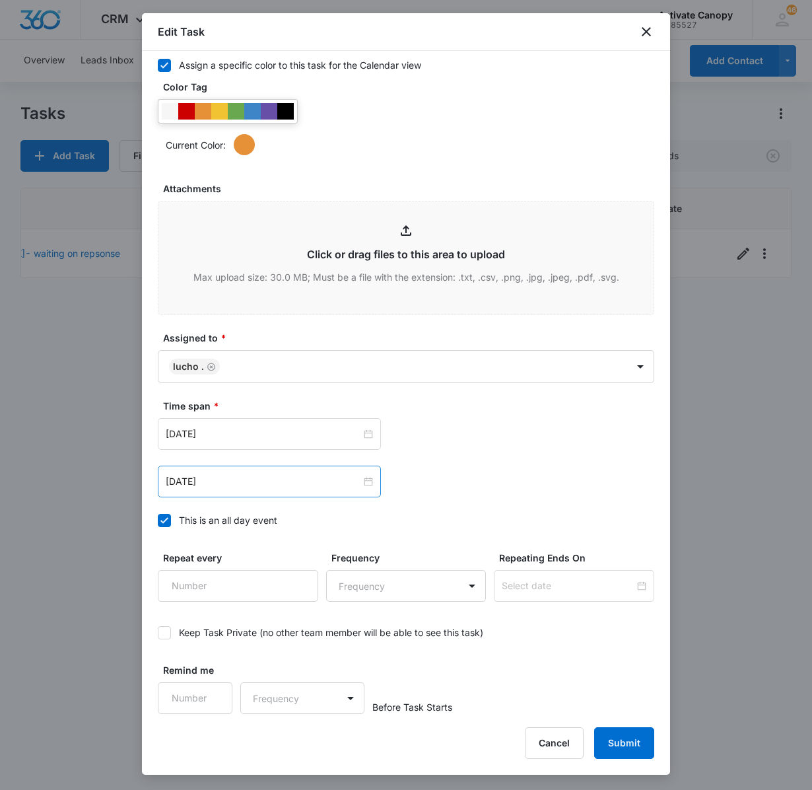
type textarea "9/15 sent email to customer 9/10 sent email to them 9/9 sent email again 8/25 s…"
drag, startPoint x: 248, startPoint y: 470, endPoint x: 251, endPoint y: 482, distance: 12.2
click at [251, 482] on div "[DATE]" at bounding box center [269, 481] width 223 height 32
click at [251, 482] on input "[DATE]" at bounding box center [263, 481] width 195 height 15
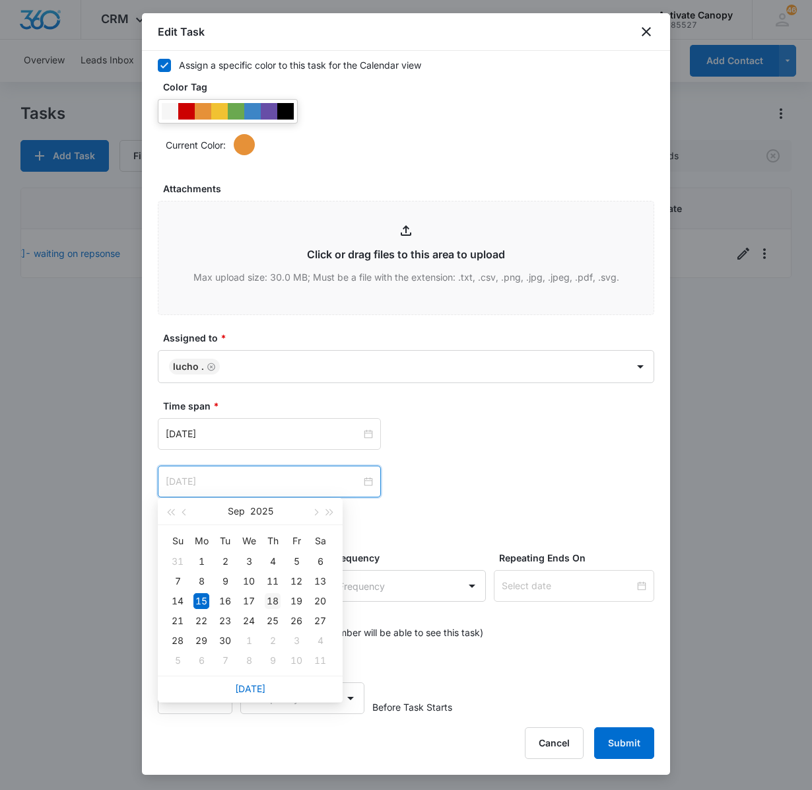
type input "[DATE]"
click at [272, 602] on div "18" at bounding box center [273, 601] width 16 height 16
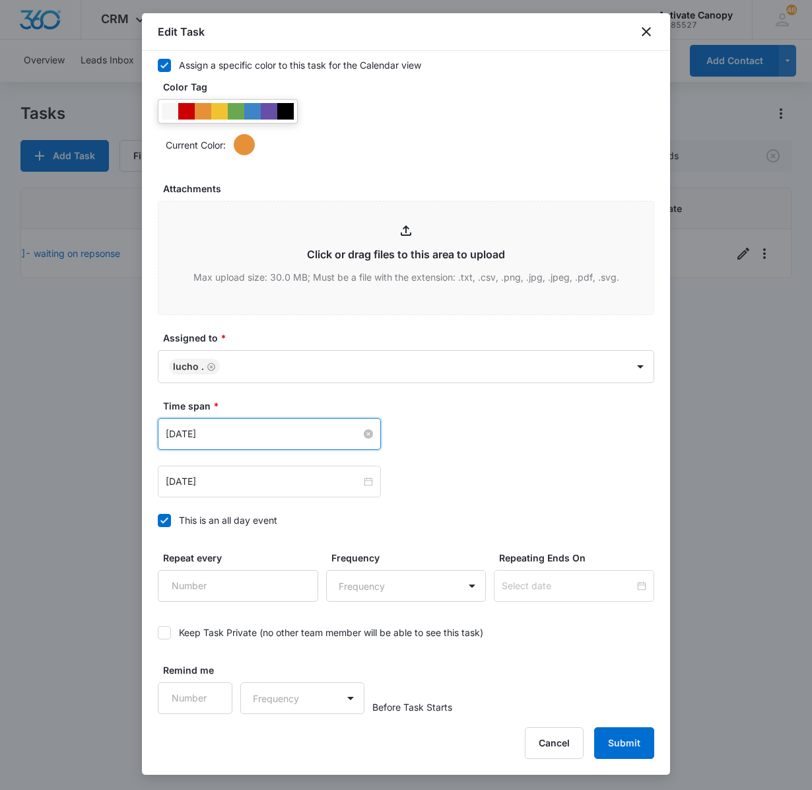
click at [236, 438] on input "[DATE]" at bounding box center [263, 433] width 195 height 15
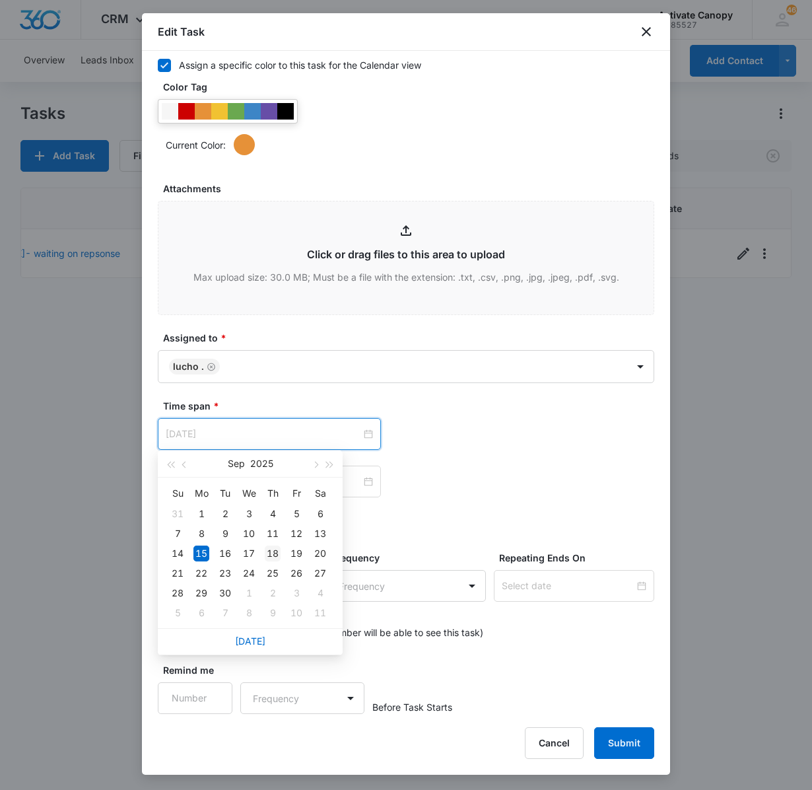
type input "[DATE]"
click at [273, 560] on div "18" at bounding box center [273, 553] width 16 height 16
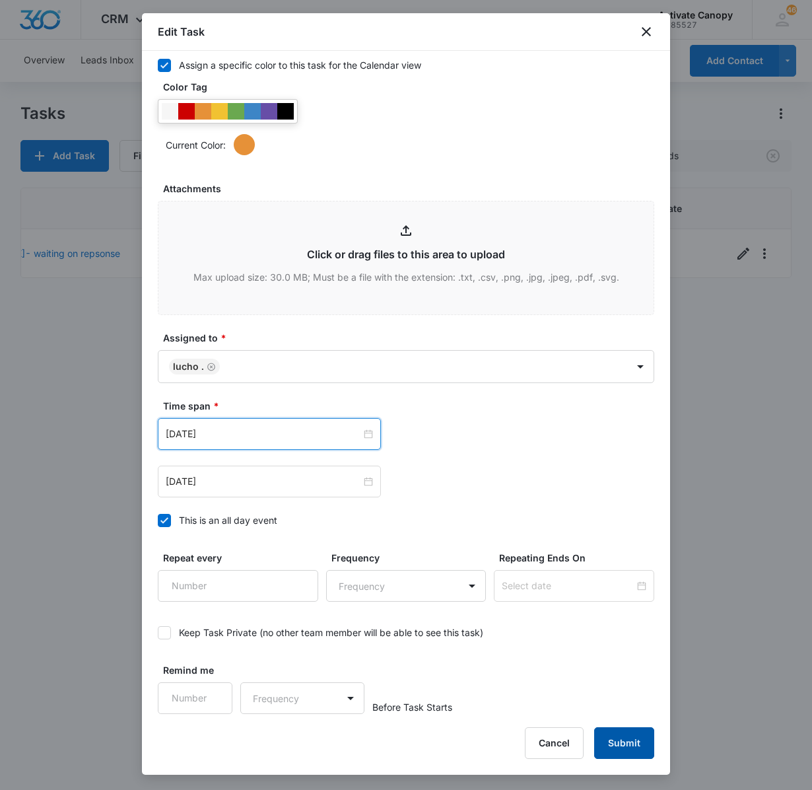
click at [613, 742] on button "Submit" at bounding box center [624, 743] width 60 height 32
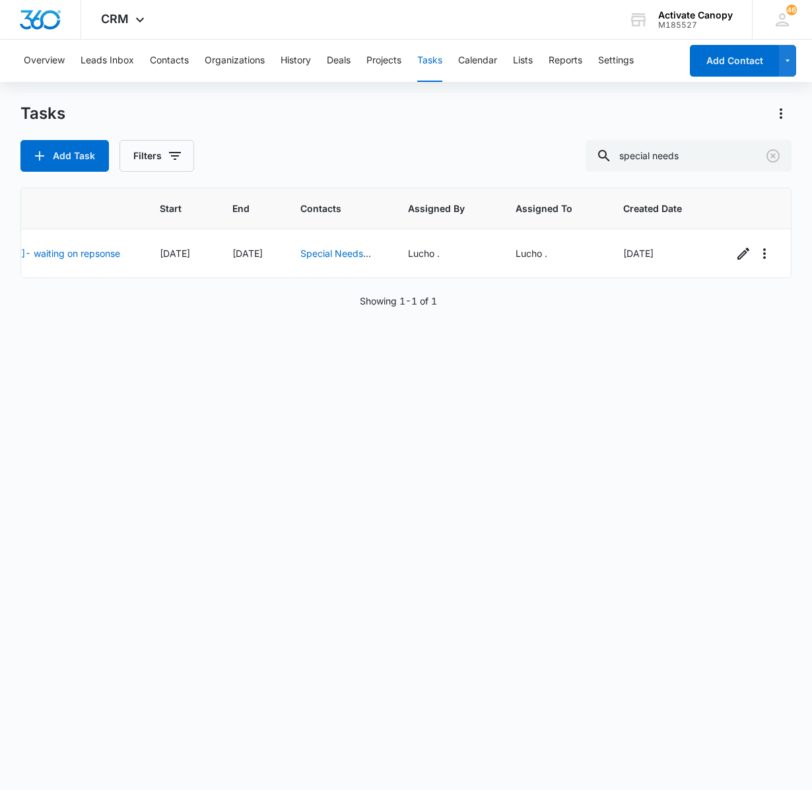
click at [695, 136] on div "Tasks Add Task Filters special needs" at bounding box center [406, 137] width 772 height 69
click at [698, 149] on input "special needs" at bounding box center [689, 156] width 206 height 32
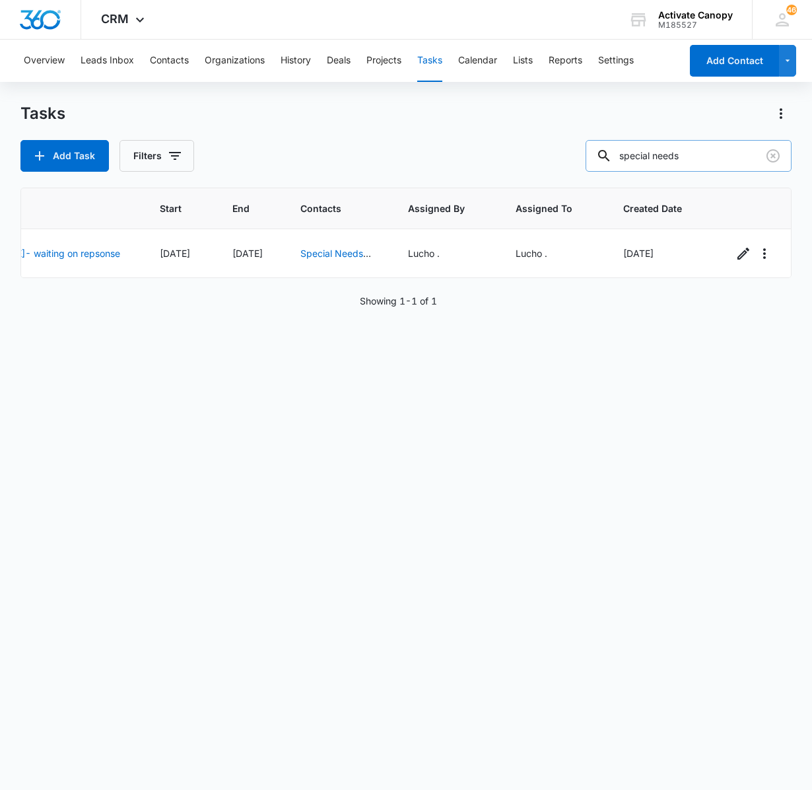
click at [698, 149] on input "special needs" at bounding box center [689, 156] width 206 height 32
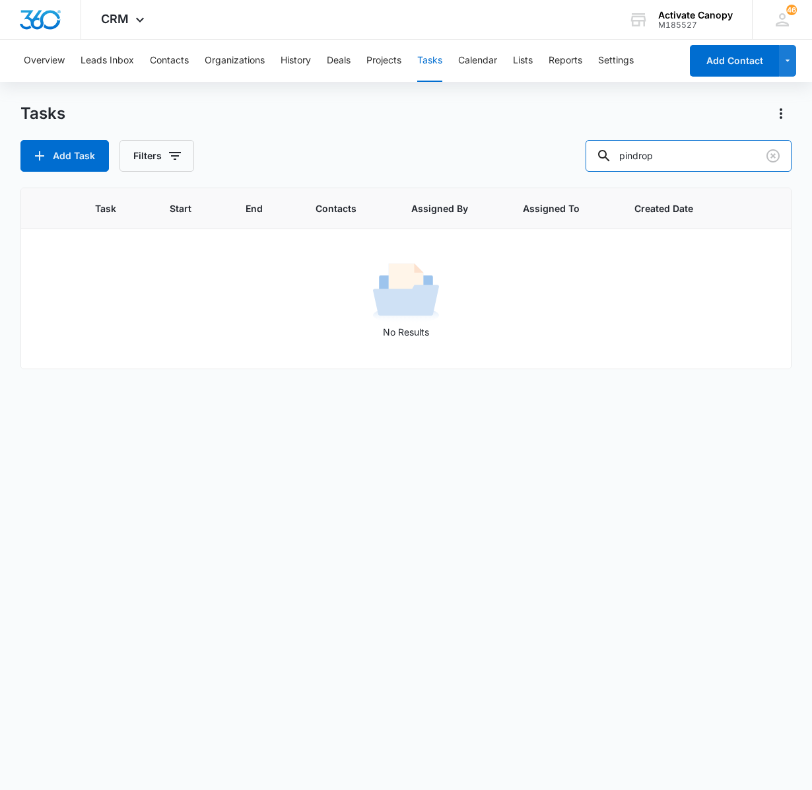
scroll to position [0, 0]
type input "p"
type input "pinecrest"
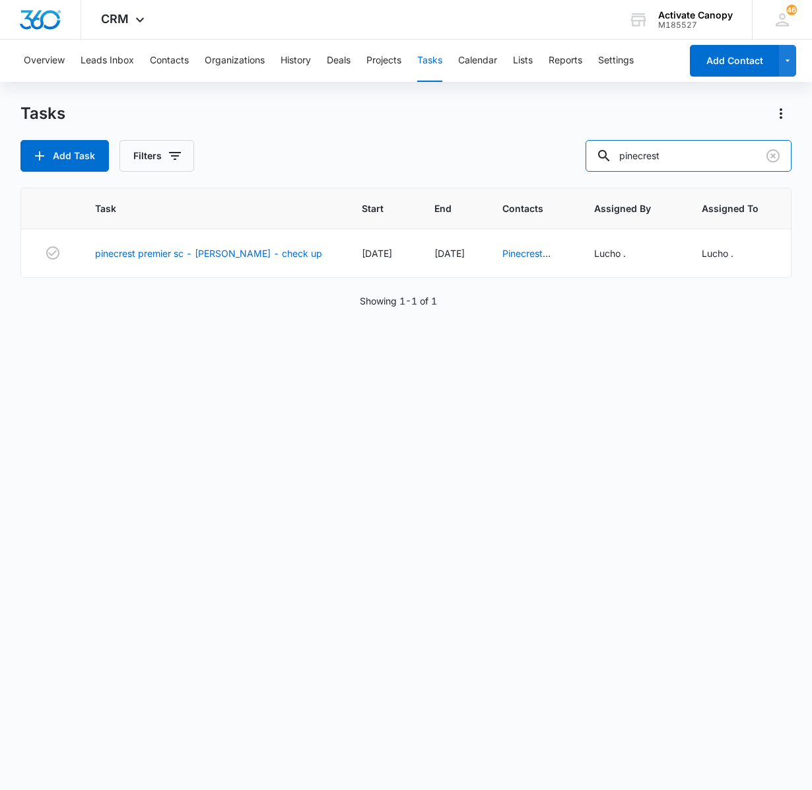
scroll to position [0, 160]
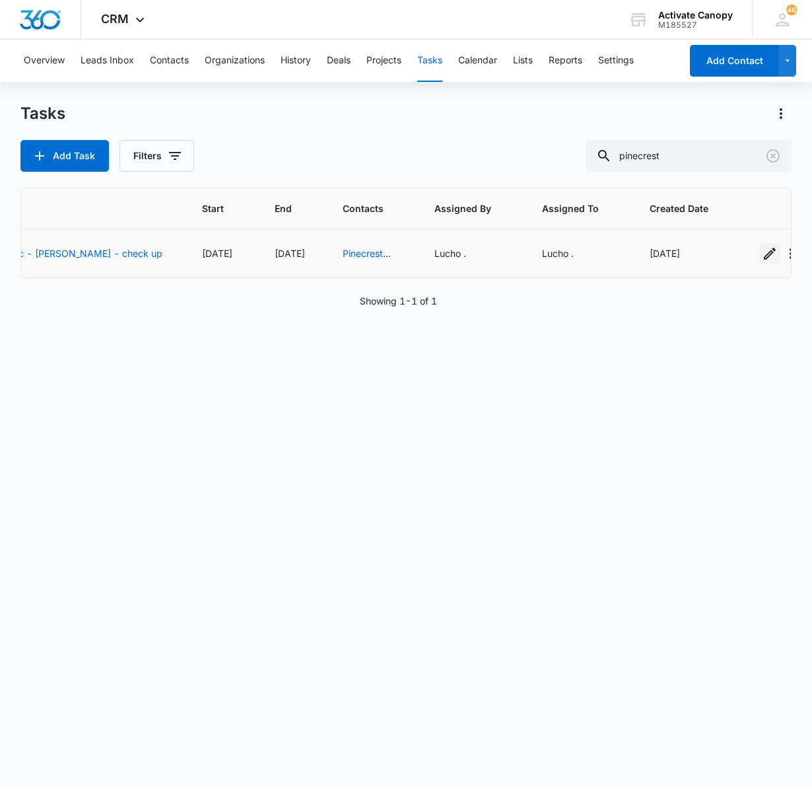
click at [762, 261] on icon "button" at bounding box center [770, 254] width 16 height 16
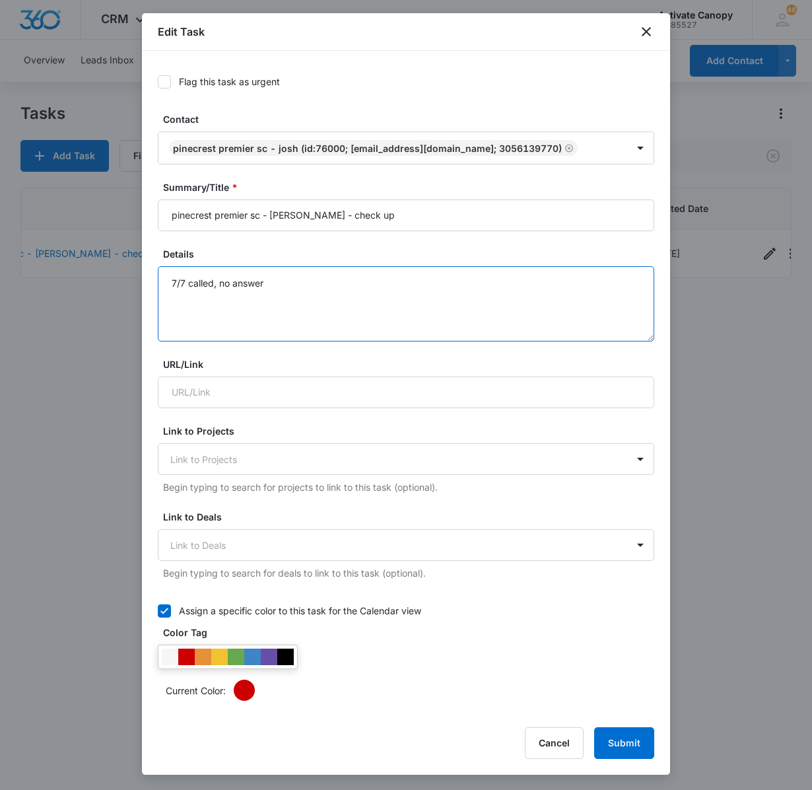
click at [168, 287] on textarea "7/7 called, no answer" at bounding box center [406, 303] width 496 height 75
click at [174, 284] on textarea "7/7 called, no answer" at bounding box center [406, 303] width 496 height 75
type textarea "7/7 called, no answer"
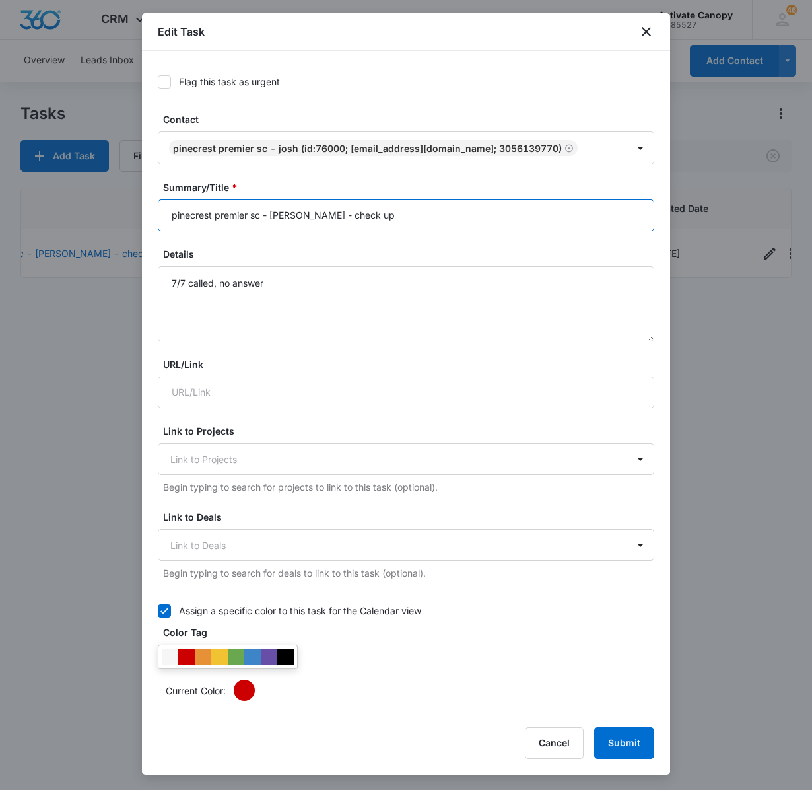
click at [343, 223] on input "pinecrest premier sc - [PERSON_NAME] - check up" at bounding box center [406, 215] width 496 height 32
type input "pinecrest premier sc - josh - waiitng on response"
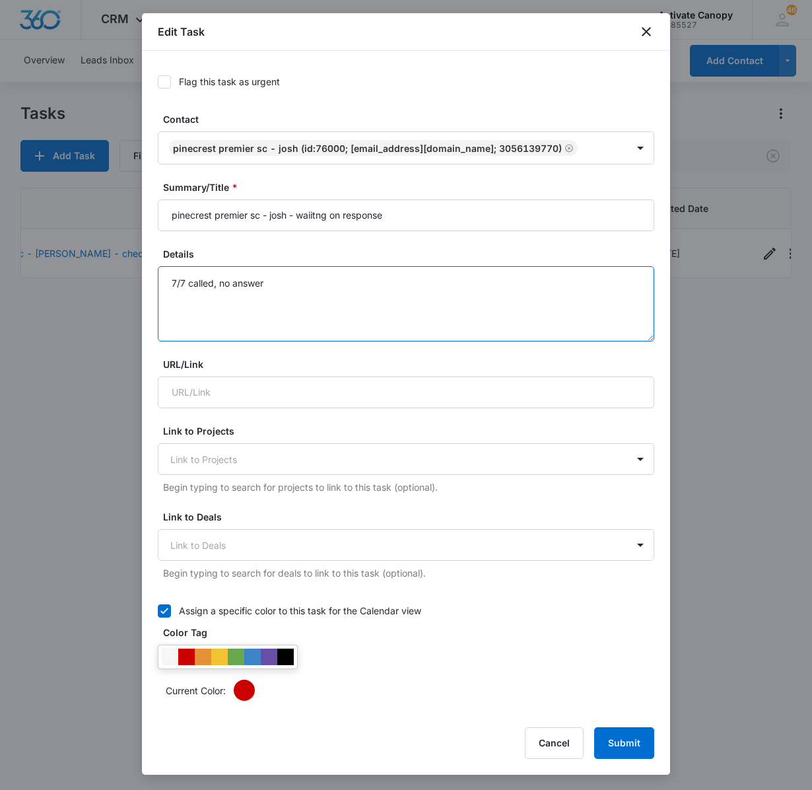
click at [176, 281] on textarea "7/7 called, no answer" at bounding box center [406, 303] width 496 height 75
click at [301, 309] on textarea "9/15 sent text 7/7 called, no answer" at bounding box center [406, 303] width 496 height 75
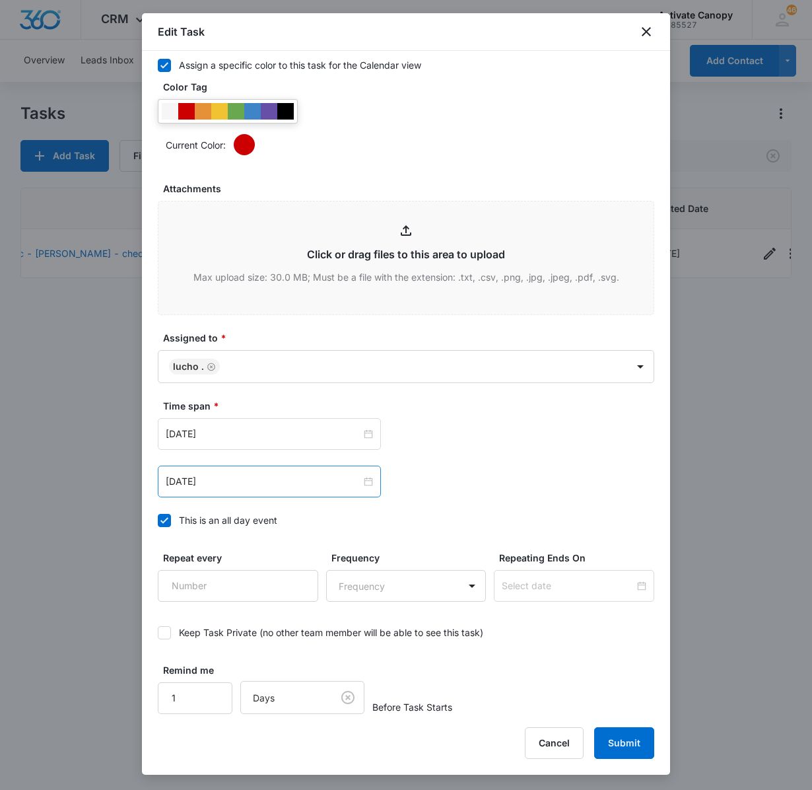
type textarea "9/15 sent text 7/7 called, no answer ntoes 9/15 other teams wanted tents"
click at [248, 487] on div "[DATE]" at bounding box center [269, 481] width 223 height 32
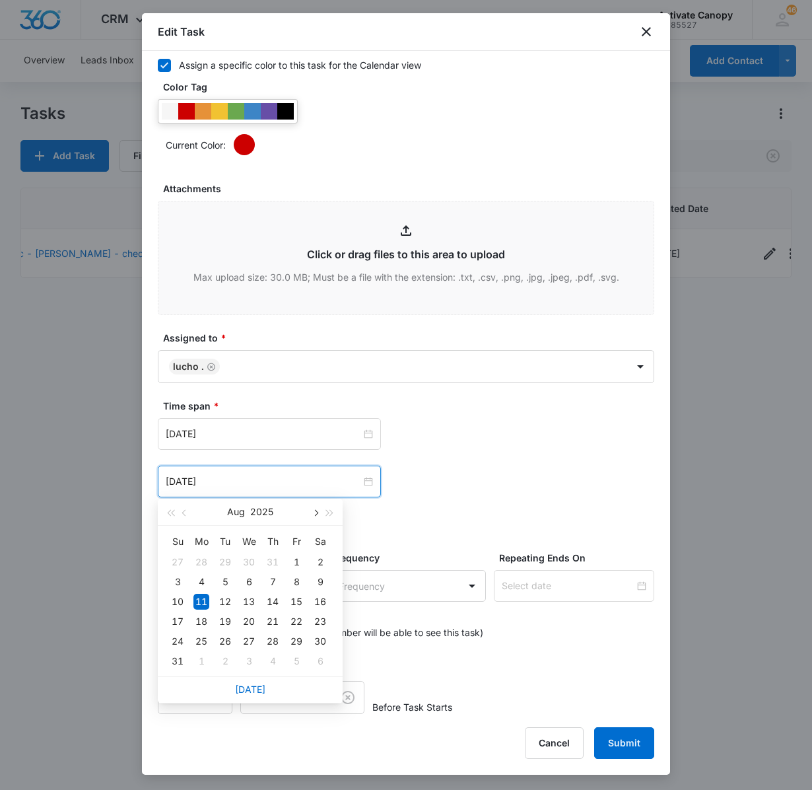
click at [316, 512] on span "button" at bounding box center [315, 513] width 7 height 7
type input "[DATE]"
click at [292, 598] on div "19" at bounding box center [297, 602] width 16 height 16
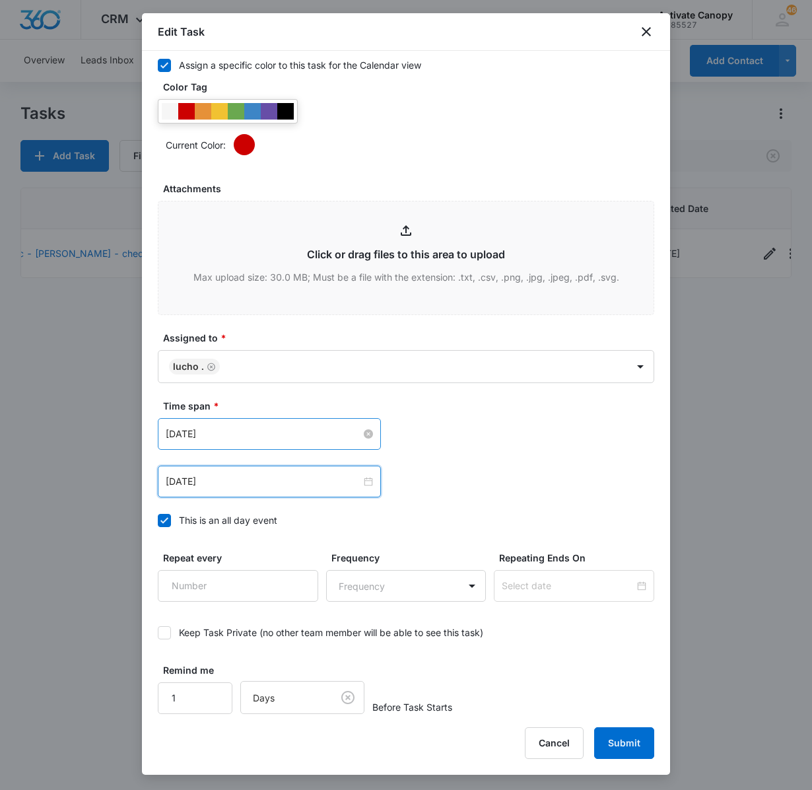
click at [271, 432] on input "[DATE]" at bounding box center [263, 433] width 195 height 15
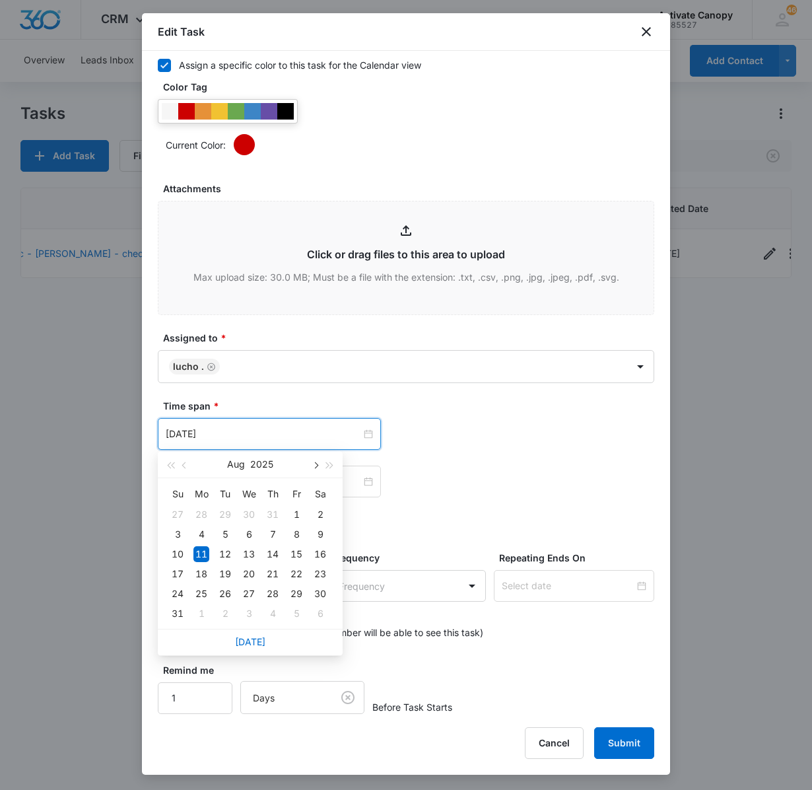
click at [313, 462] on span "button" at bounding box center [315, 465] width 7 height 7
type input "[DATE]"
click at [296, 556] on div "19" at bounding box center [297, 554] width 16 height 16
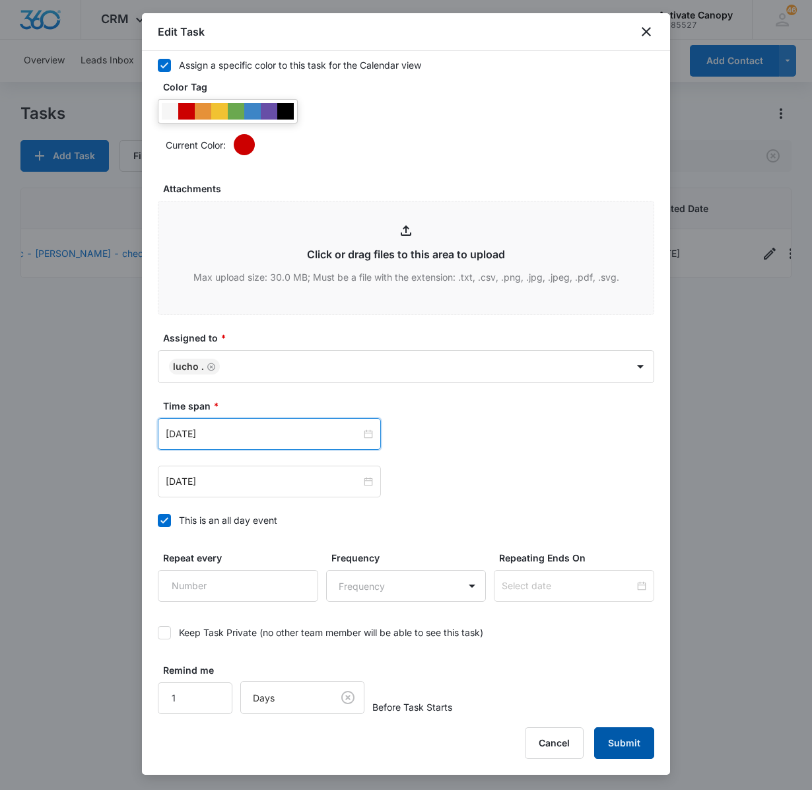
click at [598, 743] on button "Submit" at bounding box center [624, 743] width 60 height 32
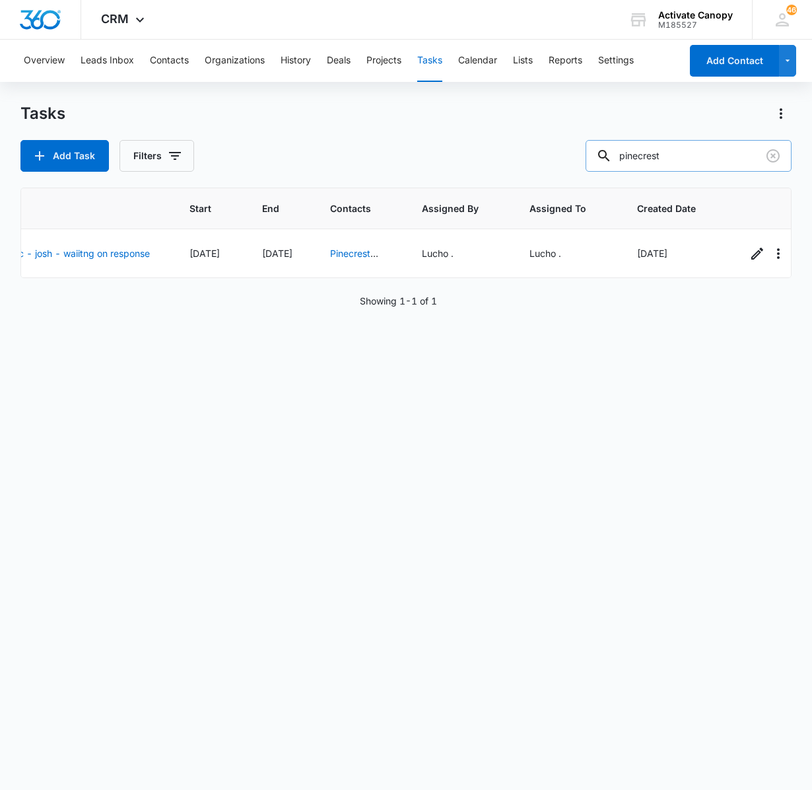
click at [680, 149] on input "pinecrest" at bounding box center [689, 156] width 206 height 32
type input "special"
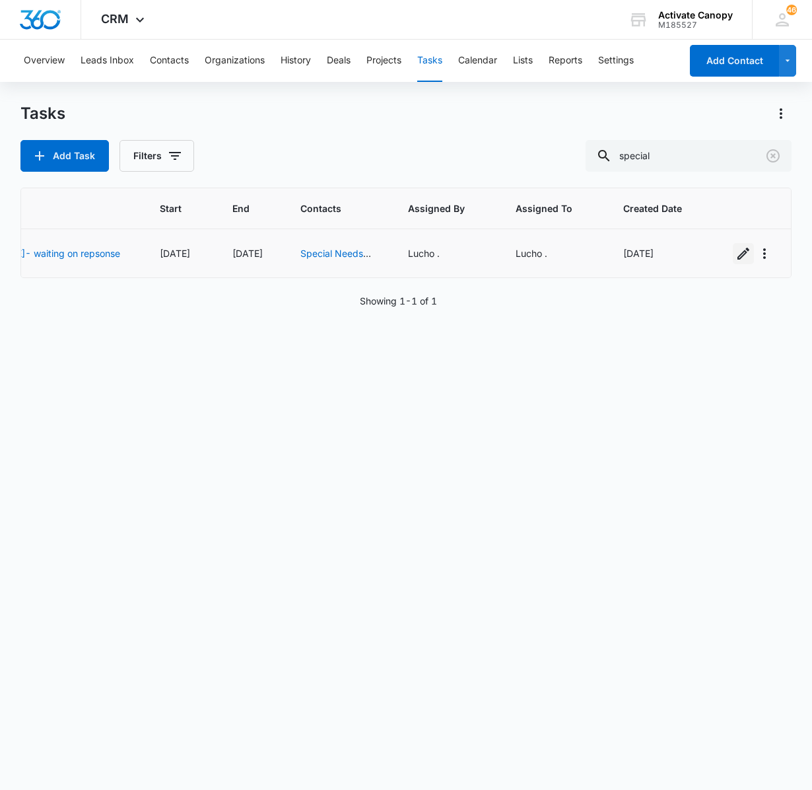
click at [735, 254] on icon "button" at bounding box center [743, 254] width 16 height 16
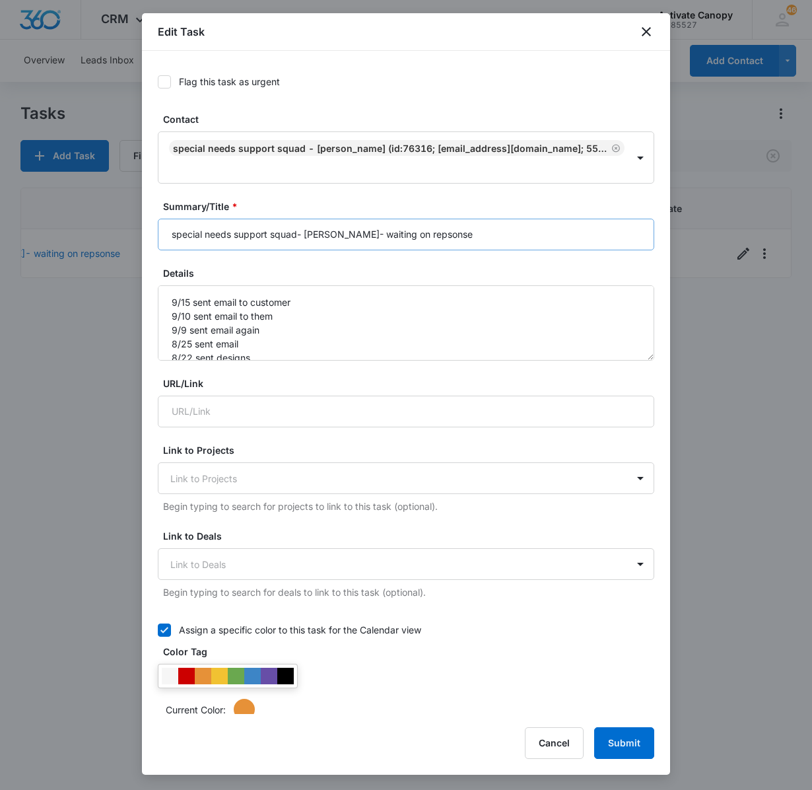
type input "[DATE]"
click at [469, 235] on input "special needs support squad- [PERSON_NAME]- waiting on repsonse" at bounding box center [406, 235] width 496 height 32
click at [594, 727] on button "Submit" at bounding box center [624, 743] width 60 height 32
type input "special needs support squad- [PERSON_NAME]- waiting on repsonse (issue w/price"
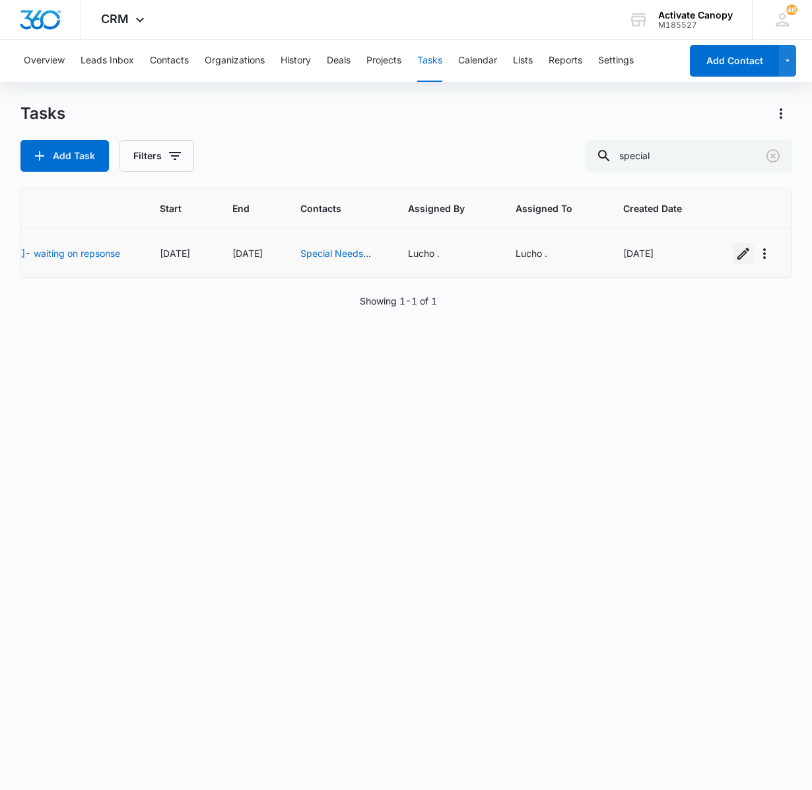
click at [735, 255] on icon "button" at bounding box center [743, 254] width 16 height 16
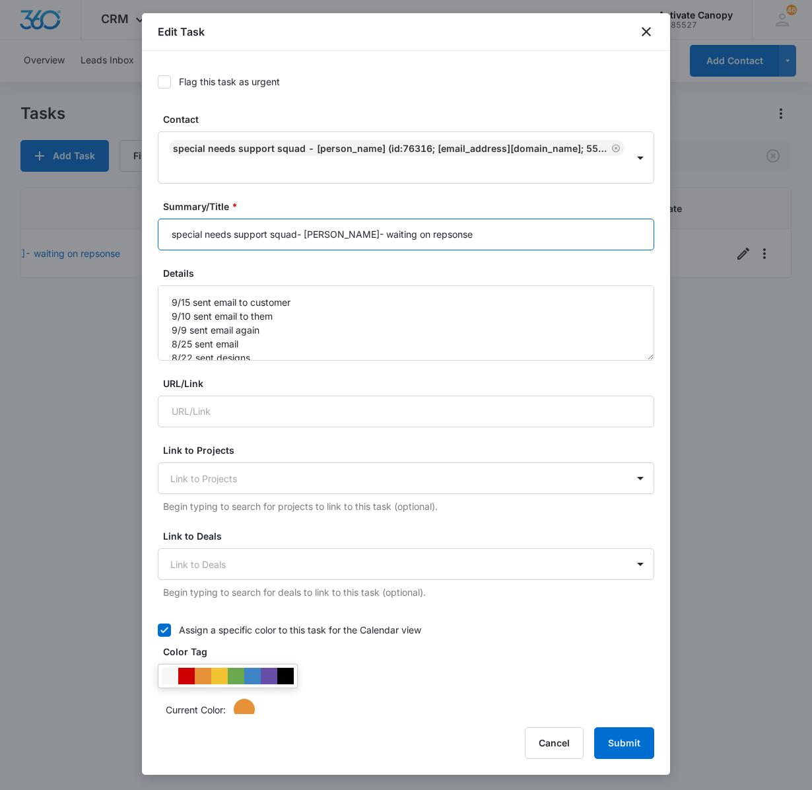
click at [496, 231] on input "special needs support squad- [PERSON_NAME]- waiting on repsonse" at bounding box center [406, 235] width 496 height 32
type input "special needs support squad- [PERSON_NAME]- waiting on repsonse (issue w/price)"
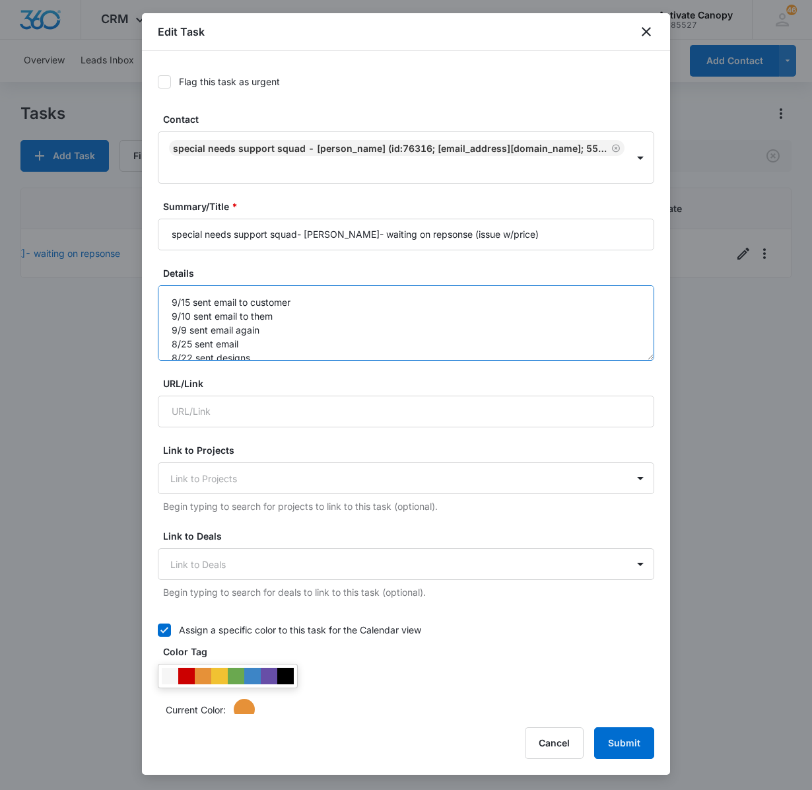
click at [172, 302] on textarea "9/15 sent email to customer 9/10 sent email to them 9/9 sent email again 8/25 s…" at bounding box center [406, 322] width 496 height 75
click at [180, 302] on textarea "9/15 sent email to customer 9/10 sent email to them 9/9 sent email again 8/25 s…" at bounding box center [406, 322] width 496 height 75
type textarea "9/15 sent email to customer 9/10 sent email to them 9/9 sent email again 8/25 s…"
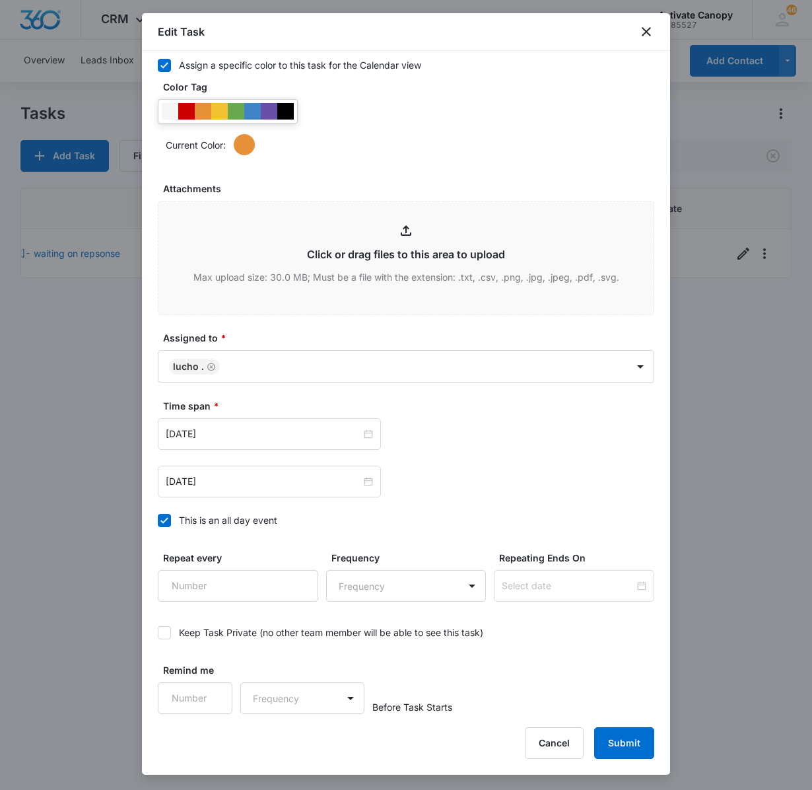
scroll to position [593, 0]
click at [614, 737] on button "Submit" at bounding box center [624, 743] width 60 height 32
